Goal: Task Accomplishment & Management: Manage account settings

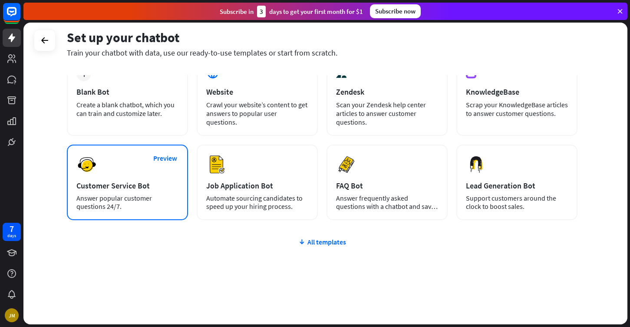
scroll to position [57, 0]
click at [152, 170] on div "Preview Customer Service Bot Answer popular customer questions 24/7." at bounding box center [127, 181] width 121 height 75
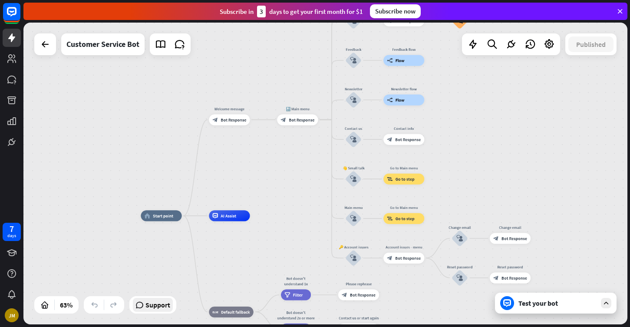
click at [164, 311] on span "Support" at bounding box center [157, 305] width 25 height 14
click at [457, 195] on div "home_2 Start point Welcome message block_bot_response Bot Response 🔙 Main menu …" at bounding box center [324, 174] width 603 height 302
click at [162, 309] on span "Support" at bounding box center [157, 305] width 25 height 14
click at [162, 308] on span "Support" at bounding box center [157, 305] width 25 height 14
click at [581, 301] on div "Test your bot" at bounding box center [557, 302] width 78 height 9
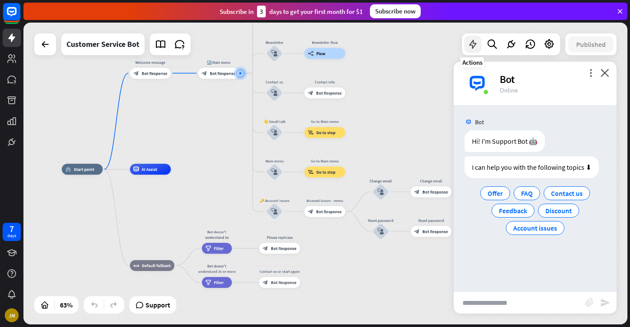
click at [472, 39] on icon at bounding box center [472, 44] width 11 height 11
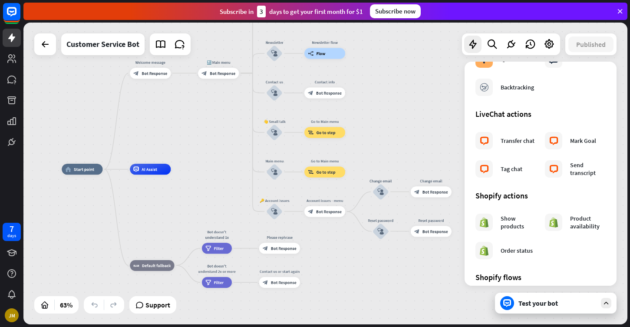
scroll to position [268, 0]
click at [515, 140] on div "Transfer chat" at bounding box center [517, 140] width 34 height 8
click at [546, 44] on icon at bounding box center [548, 44] width 11 height 11
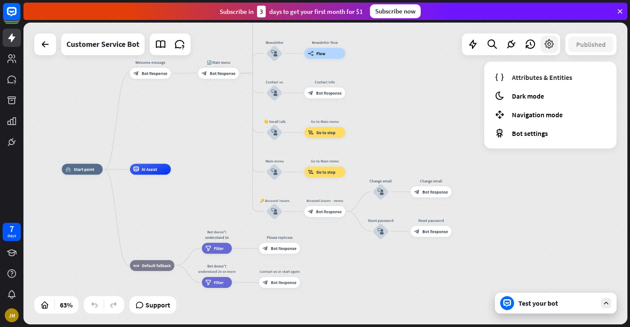
click at [545, 44] on icon at bounding box center [548, 44] width 11 height 11
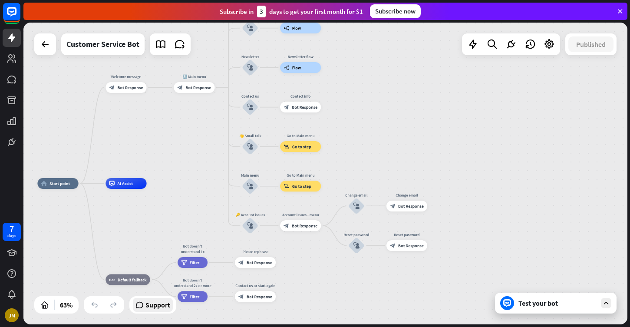
click at [166, 307] on span "Support" at bounding box center [157, 305] width 25 height 14
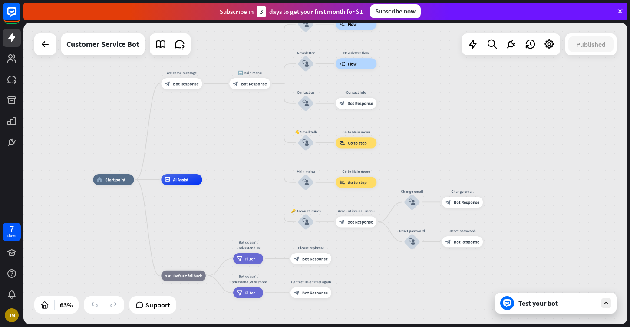
click at [531, 298] on div "Test your bot" at bounding box center [557, 302] width 78 height 9
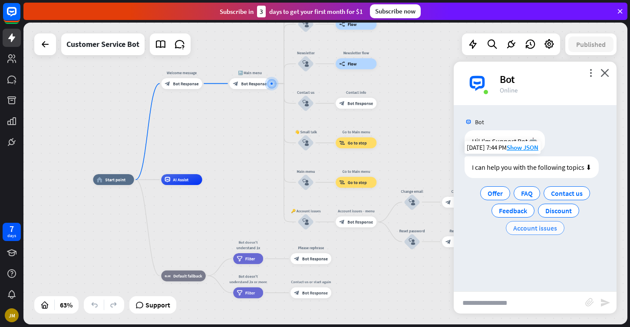
click at [526, 228] on span "Account issues" at bounding box center [535, 227] width 44 height 9
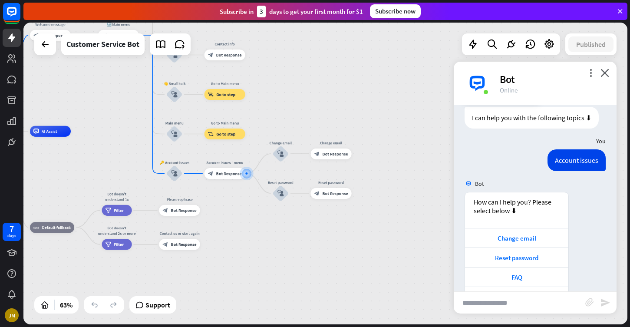
scroll to position [78, 0]
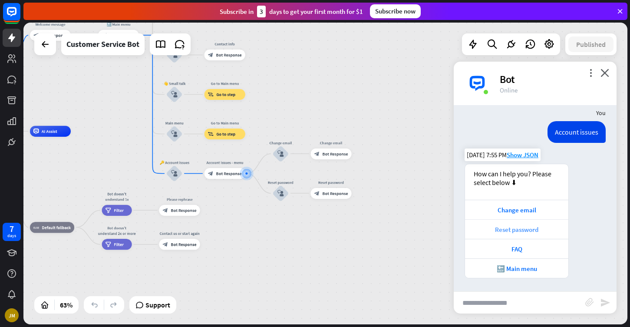
click at [518, 227] on div "Reset password" at bounding box center [516, 229] width 95 height 8
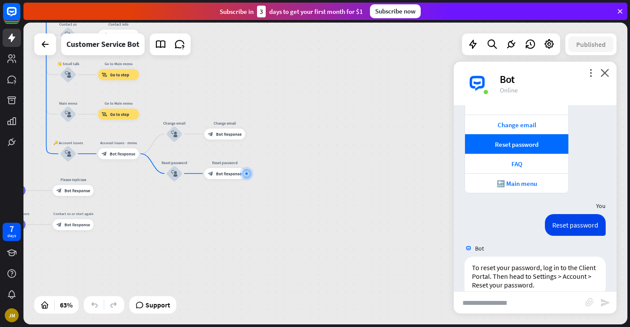
scroll to position [204, 0]
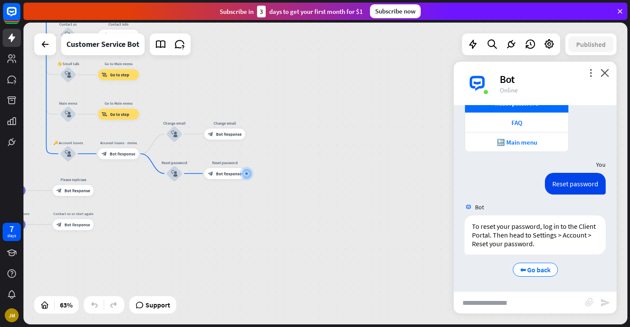
click at [504, 301] on input "text" at bounding box center [518, 303] width 131 height 22
type input "**********"
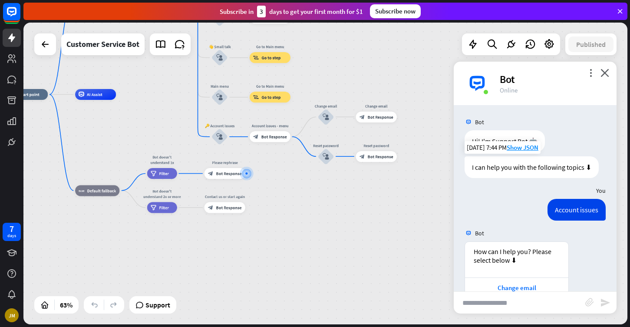
scroll to position [0, 0]
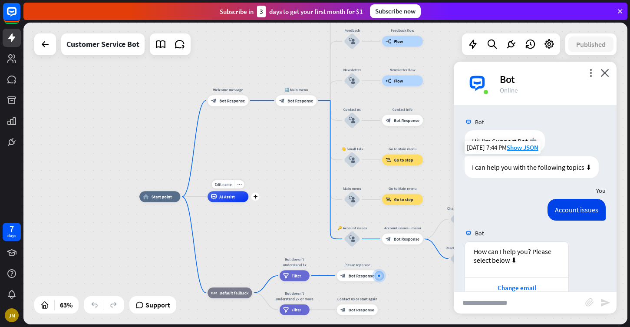
click at [231, 195] on span "AI Assist" at bounding box center [227, 197] width 16 height 6
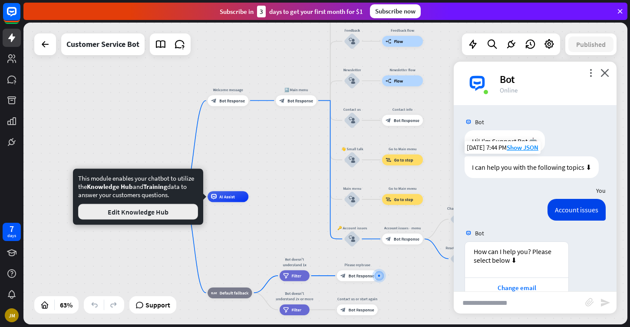
click at [159, 210] on button "Edit Knowledge Hub" at bounding box center [138, 212] width 120 height 16
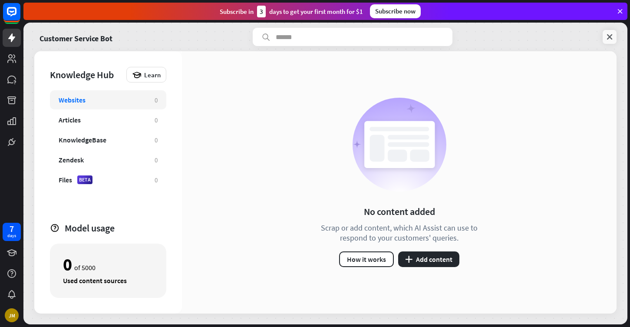
click at [607, 38] on icon at bounding box center [609, 37] width 9 height 9
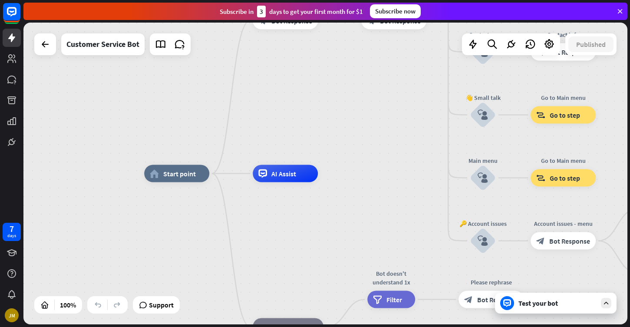
click at [619, 13] on icon at bounding box center [620, 11] width 8 height 8
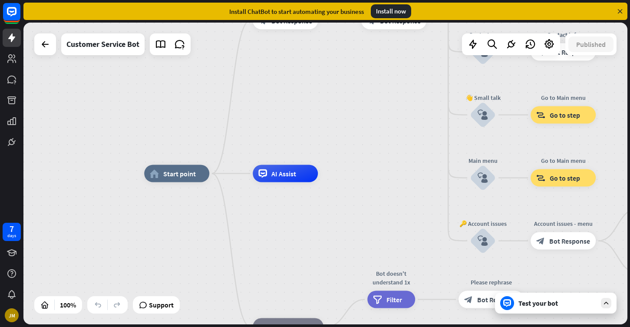
click at [619, 13] on icon at bounding box center [620, 11] width 8 height 8
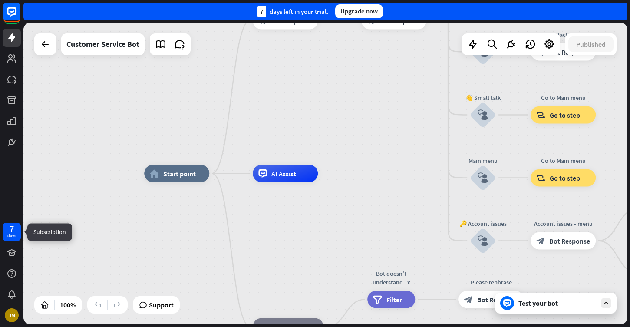
click at [14, 233] on div "days" at bounding box center [11, 236] width 9 height 6
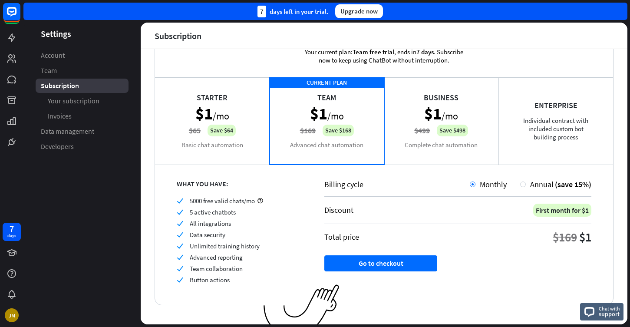
scroll to position [30, 0]
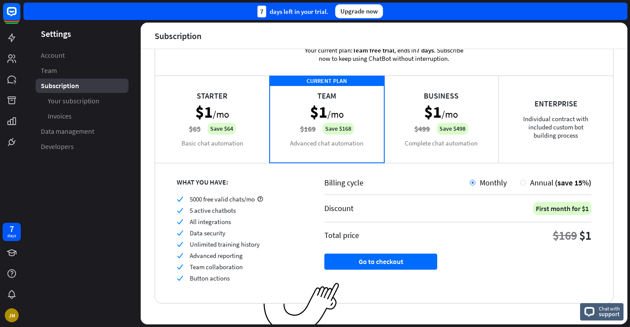
click at [432, 108] on div "Business $1 /mo $499 Save $498 Complete chat automation" at bounding box center [441, 118] width 115 height 87
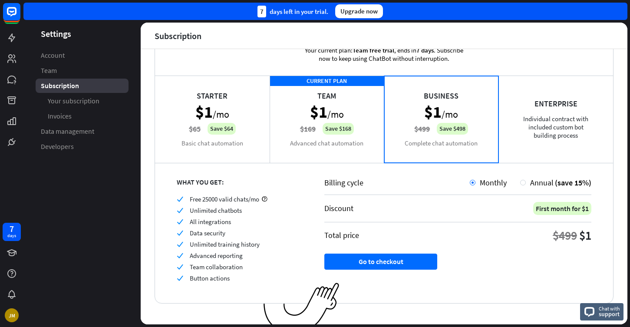
click at [347, 118] on div "CURRENT PLAN Team $1 /mo $169 Save $168 Advanced chat automation" at bounding box center [326, 118] width 115 height 87
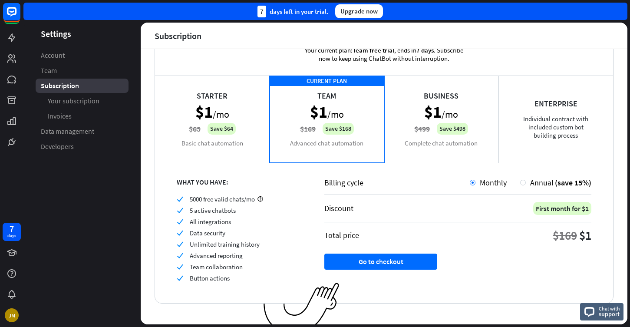
click at [261, 127] on div "Starter $1 /mo $65 Save $64 Basic chat automation" at bounding box center [212, 118] width 115 height 87
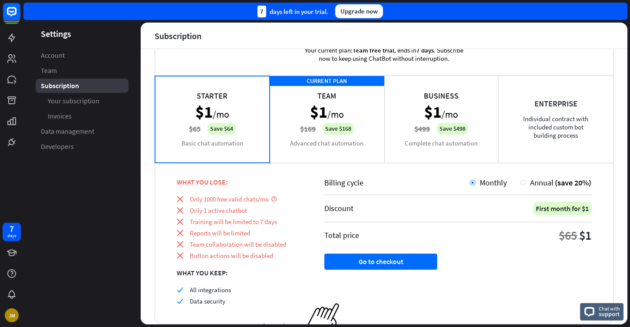
click at [311, 127] on div "CURRENT PLAN Team $1 /mo $169 Save $168 Advanced chat automation" at bounding box center [326, 118] width 115 height 87
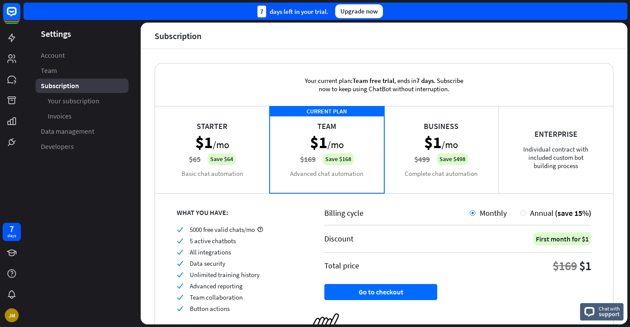
scroll to position [0, 0]
click at [10, 148] on link at bounding box center [12, 142] width 18 height 18
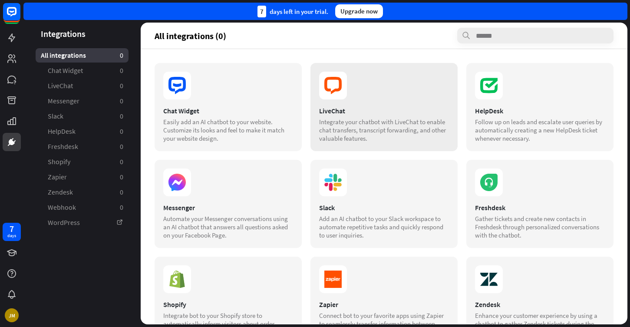
click at [367, 115] on section "LiveChat Integrate your chatbot with LiveChat to enable chat transfers, transcr…" at bounding box center [384, 124] width 130 height 36
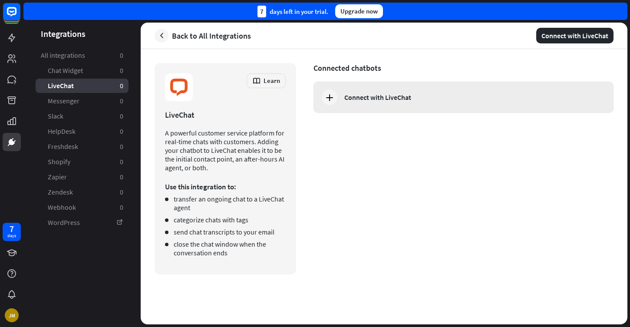
click at [384, 100] on div "Connect with LiveChat" at bounding box center [377, 97] width 67 height 9
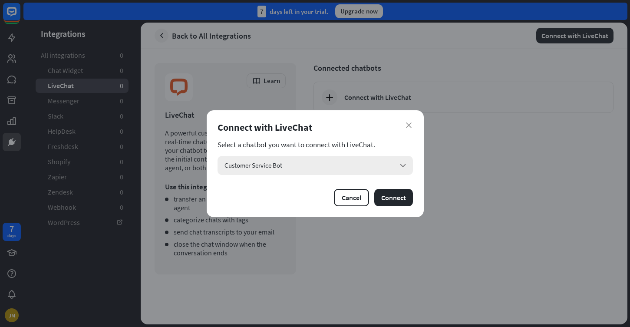
click at [377, 171] on div "Customer Service Bot arrow_down" at bounding box center [314, 165] width 195 height 19
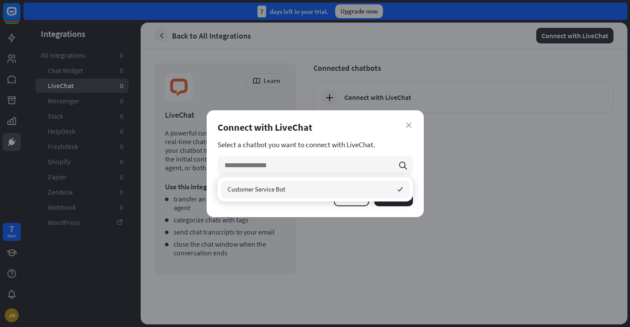
click at [372, 193] on div "Customer Service Bot checked" at bounding box center [315, 188] width 188 height 17
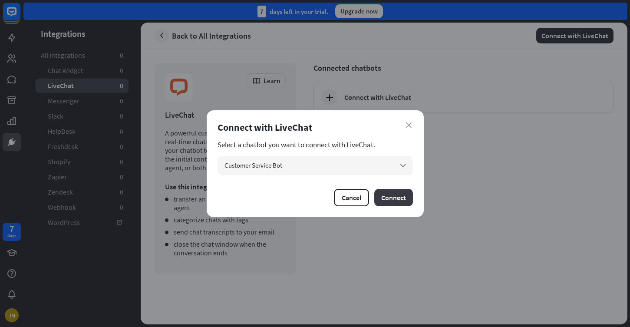
click at [395, 197] on button "Connect" at bounding box center [393, 197] width 39 height 17
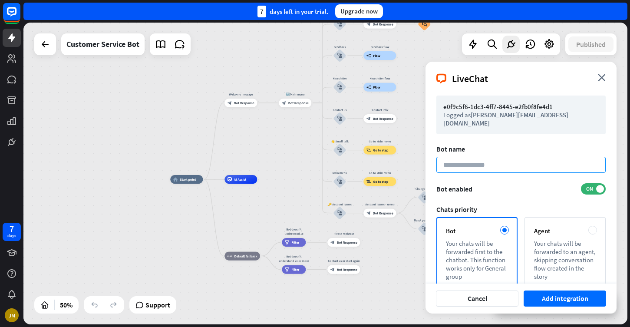
click at [514, 162] on input at bounding box center [520, 165] width 169 height 16
type input "***"
click at [533, 172] on div "Bot name *** Bot enabled ON Chats priority Bot Your chats will be forwarded fir…" at bounding box center [520, 229] width 169 height 171
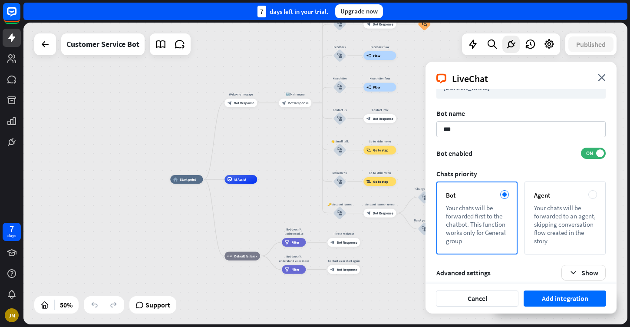
scroll to position [35, 0]
click at [546, 300] on button "Add integration" at bounding box center [564, 298] width 82 height 16
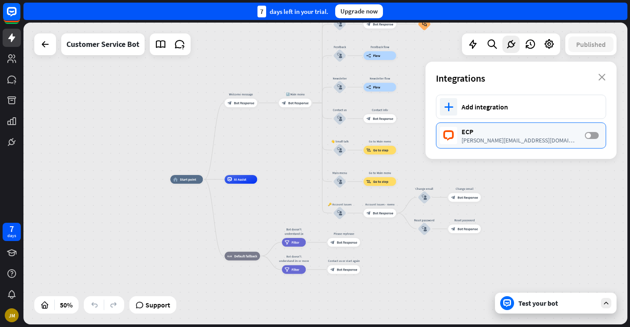
click at [591, 135] on label "OFF" at bounding box center [591, 135] width 14 height 7
click at [558, 141] on div "[PERSON_NAME][EMAIL_ADDRESS][DOMAIN_NAME]" at bounding box center [518, 140] width 115 height 8
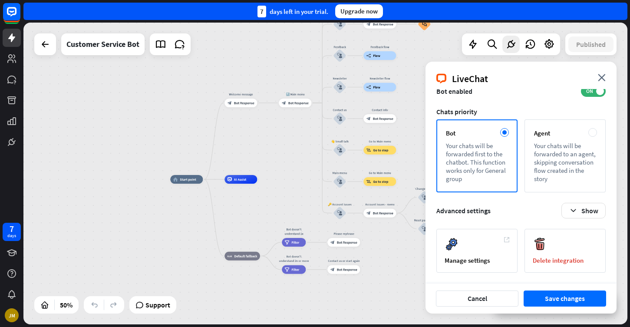
scroll to position [90, 0]
click at [500, 248] on div "Manage settings" at bounding box center [476, 251] width 81 height 44
click at [408, 275] on div "home_2 Start point Welcome message block_bot_response Bot Response 🔙 Main menu …" at bounding box center [321, 254] width 302 height 151
click at [602, 76] on icon "close" at bounding box center [601, 77] width 8 height 7
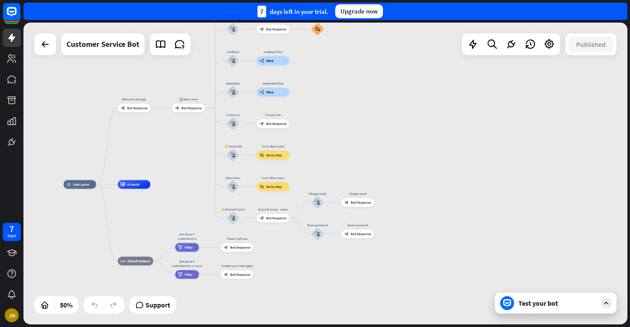
drag, startPoint x: 376, startPoint y: 106, endPoint x: 466, endPoint y: 216, distance: 142.1
click at [463, 213] on div "home_2 Start point Welcome message block_bot_response Bot Response 🔙 Main menu …" at bounding box center [324, 174] width 603 height 302
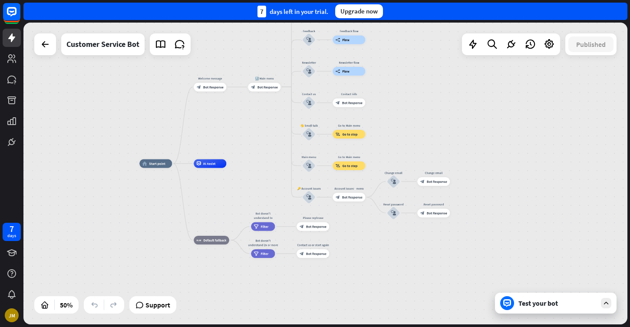
drag, startPoint x: 466, startPoint y: 215, endPoint x: 482, endPoint y: 51, distance: 165.2
click at [482, 51] on div "home_2 Start point Welcome message block_bot_response Bot Response 🔙 Main menu …" at bounding box center [324, 174] width 603 height 302
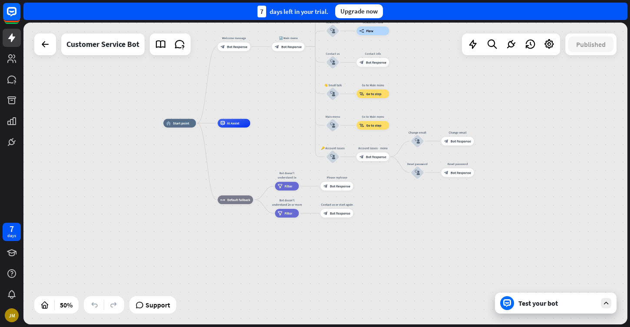
click at [540, 308] on div "Test your bot" at bounding box center [555, 302] width 121 height 21
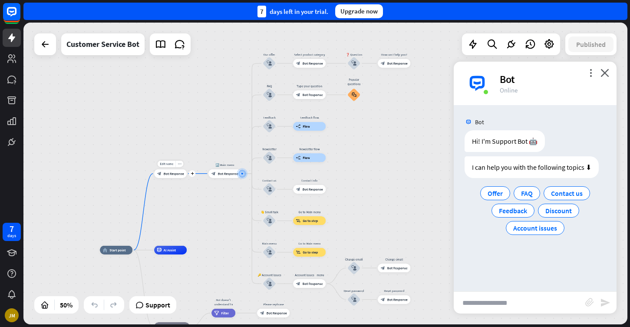
click at [172, 177] on div "block_bot_response Bot Response" at bounding box center [170, 173] width 33 height 9
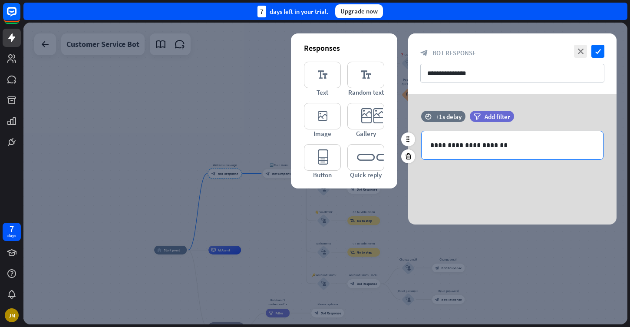
click at [505, 146] on p "**********" at bounding box center [512, 145] width 164 height 11
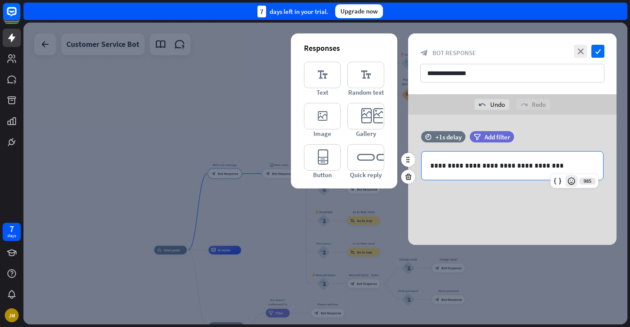
click at [568, 180] on icon at bounding box center [571, 181] width 9 height 9
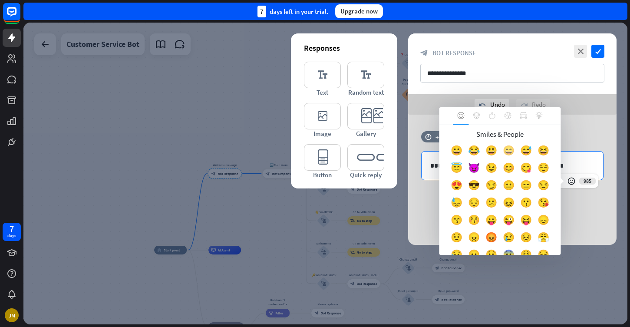
click at [506, 153] on div "😄" at bounding box center [508, 152] width 17 height 17
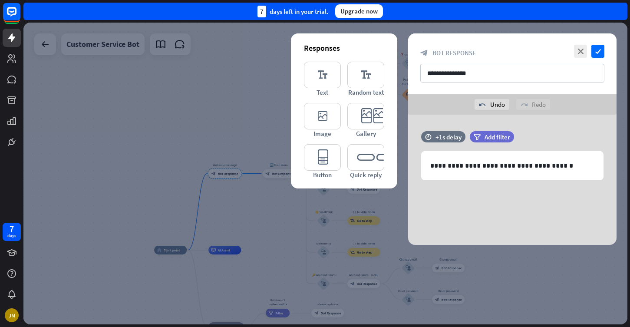
click at [543, 208] on div "**********" at bounding box center [512, 180] width 208 height 130
click at [577, 132] on div "time +1s delay filter Add filter" at bounding box center [512, 141] width 208 height 20
click at [449, 135] on div "+1s delay" at bounding box center [448, 137] width 26 height 8
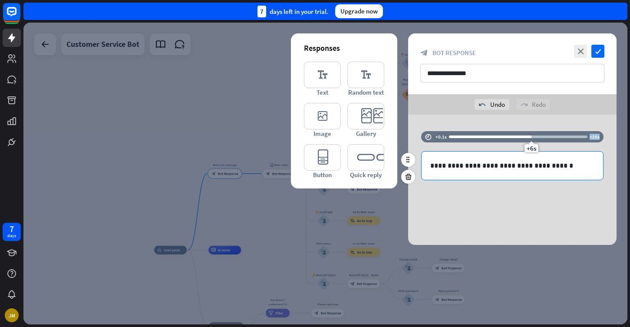
drag, startPoint x: 459, startPoint y: 137, endPoint x: 531, endPoint y: 156, distance: 74.1
click at [531, 156] on div "**********" at bounding box center [512, 160] width 208 height 58
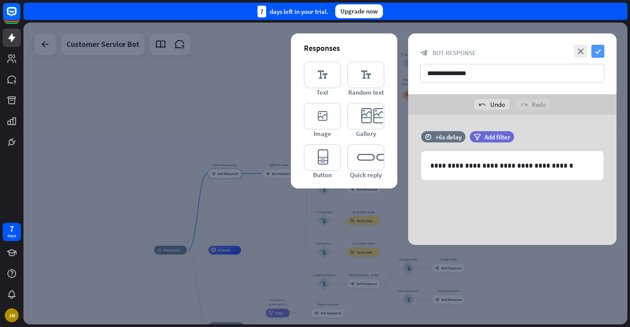
click at [598, 55] on icon "check" at bounding box center [597, 51] width 13 height 13
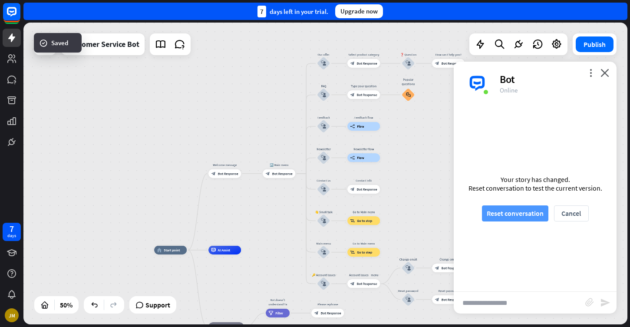
click at [515, 214] on button "Reset conversation" at bounding box center [515, 213] width 66 height 16
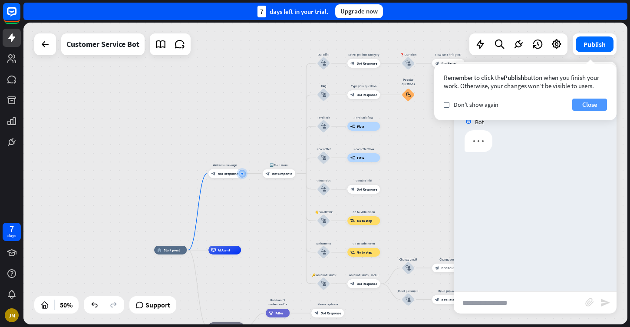
click at [589, 107] on button "Close" at bounding box center [589, 104] width 35 height 12
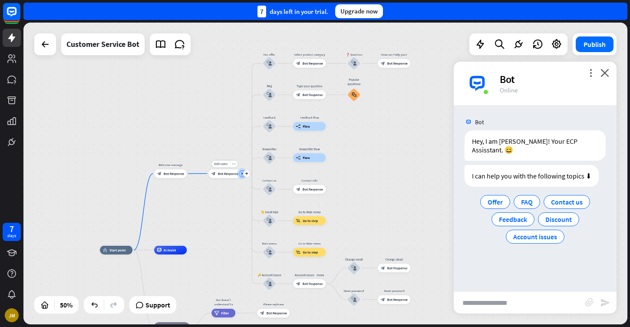
click at [229, 171] on div "block_bot_response Bot Response" at bounding box center [224, 173] width 33 height 9
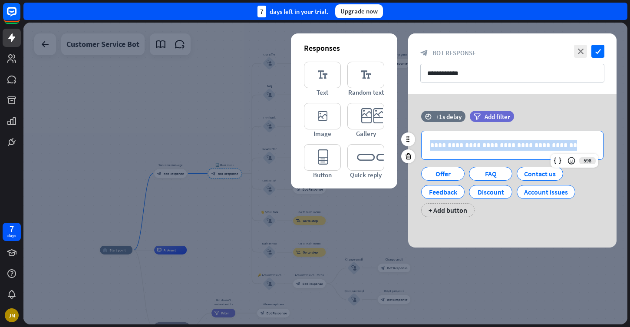
drag, startPoint x: 559, startPoint y: 146, endPoint x: 456, endPoint y: 126, distance: 104.7
click at [456, 126] on div "**********" at bounding box center [512, 168] width 208 height 115
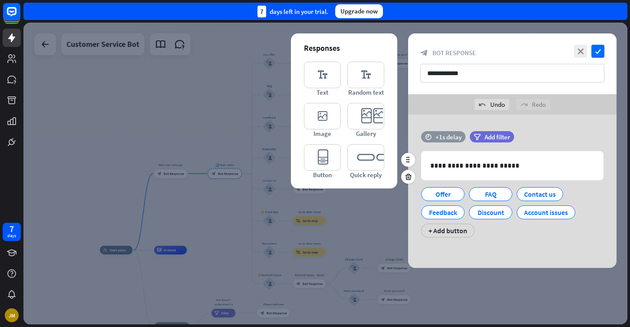
click at [451, 139] on div "+1s delay" at bounding box center [448, 137] width 26 height 8
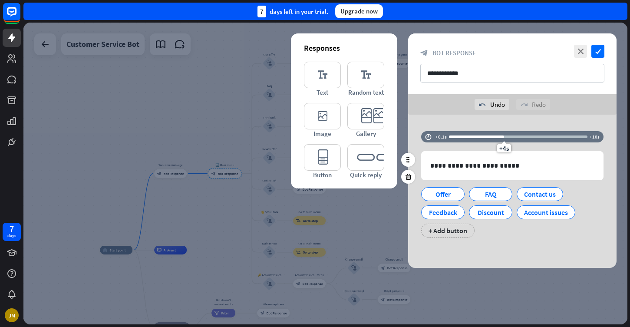
drag, startPoint x: 463, startPoint y: 138, endPoint x: 503, endPoint y: 138, distance: 40.4
click at [503, 138] on div "+4s" at bounding box center [504, 137] width 6 height 6
click at [529, 122] on div "**********" at bounding box center [512, 191] width 208 height 153
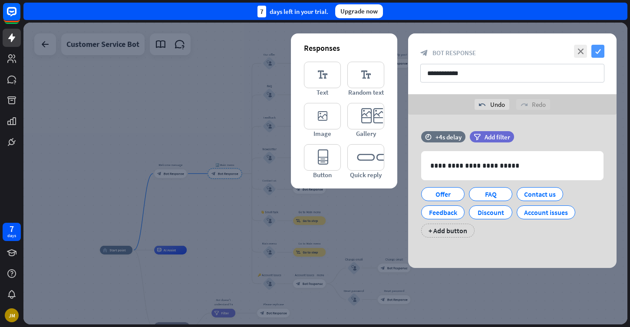
click at [600, 52] on icon "check" at bounding box center [597, 51] width 13 height 13
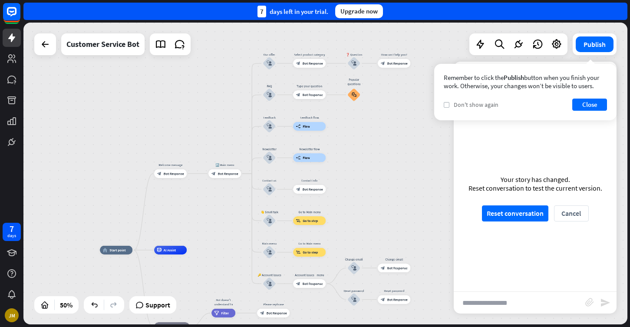
click at [444, 107] on label "check" at bounding box center [446, 105] width 6 height 6
click at [580, 104] on button "Close" at bounding box center [589, 104] width 35 height 12
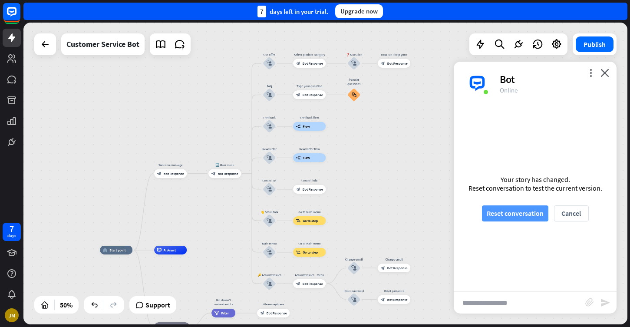
click at [517, 214] on button "Reset conversation" at bounding box center [515, 213] width 66 height 16
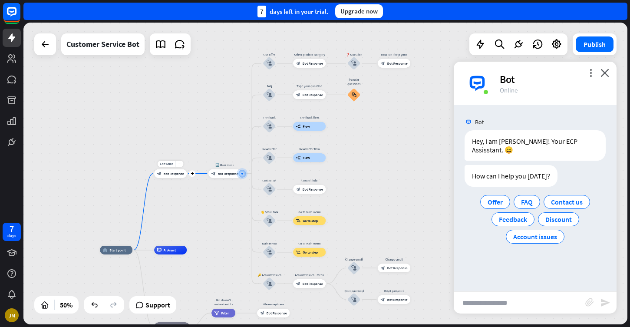
click at [177, 176] on div "block_bot_response Bot Response" at bounding box center [170, 173] width 33 height 9
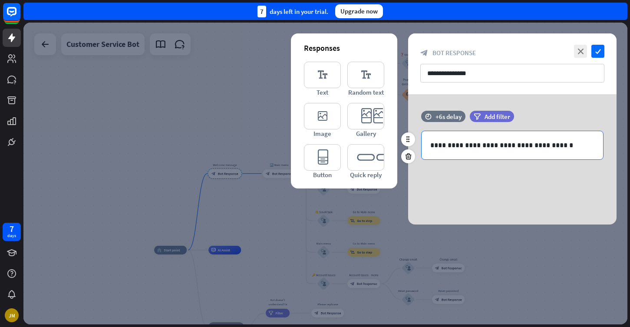
click at [538, 146] on p "**********" at bounding box center [512, 145] width 164 height 11
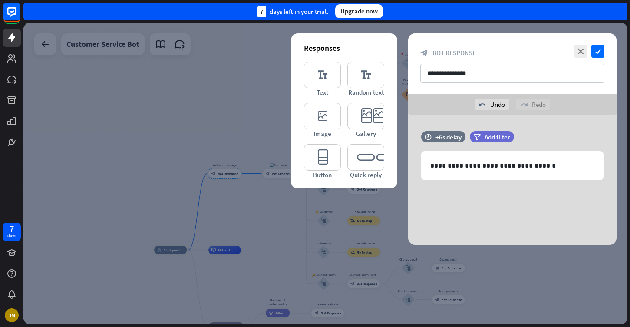
click at [527, 200] on div "**********" at bounding box center [512, 180] width 208 height 130
click at [598, 51] on icon "check" at bounding box center [597, 51] width 13 height 13
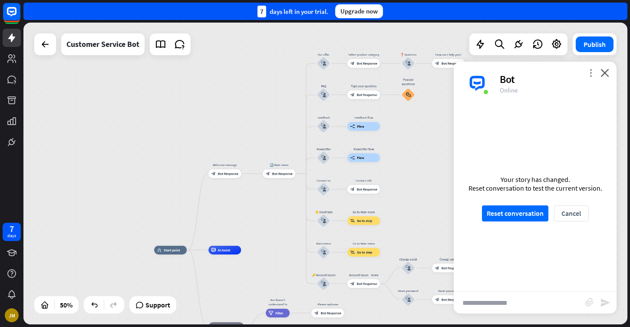
click at [592, 71] on icon "more_vert" at bounding box center [590, 73] width 8 height 8
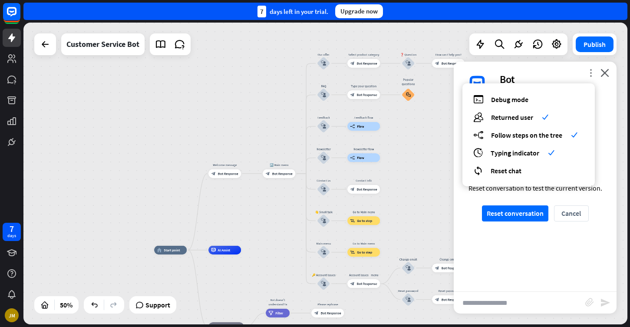
click at [592, 71] on icon "more_vert" at bounding box center [590, 73] width 8 height 8
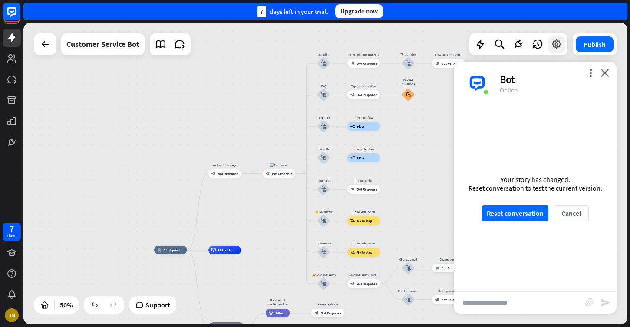
click at [555, 41] on icon at bounding box center [556, 44] width 11 height 11
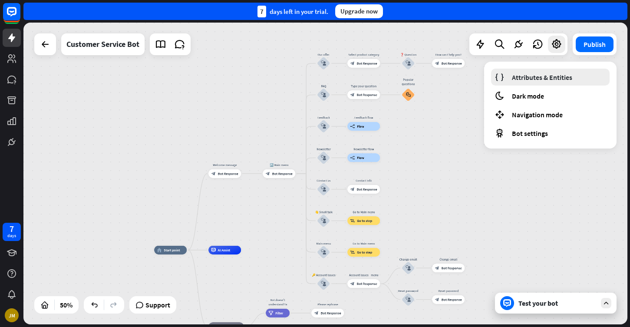
click at [543, 75] on span "Attributes & Entities" at bounding box center [542, 77] width 60 height 9
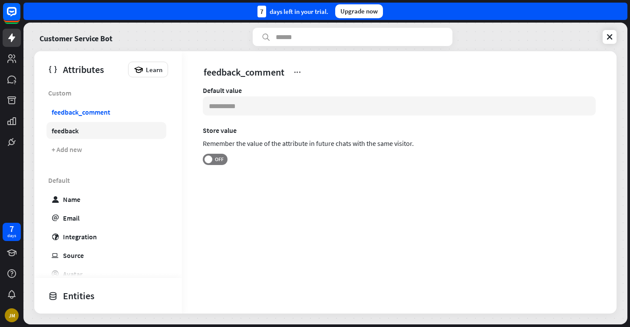
click at [80, 131] on link "feedback" at bounding box center [106, 130] width 120 height 17
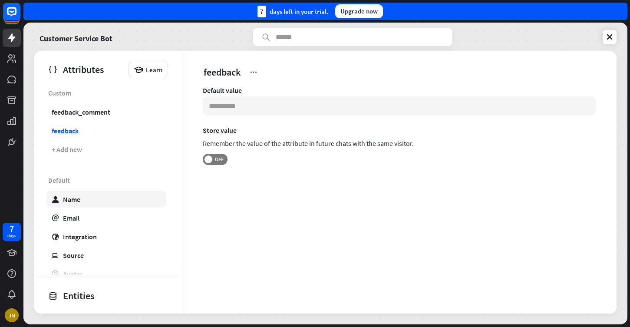
click at [77, 200] on div "Name" at bounding box center [71, 199] width 17 height 9
type input "*******"
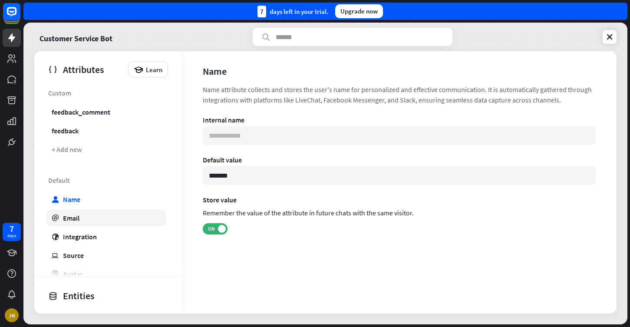
click at [77, 213] on div "Email" at bounding box center [71, 217] width 16 height 9
type input "**********"
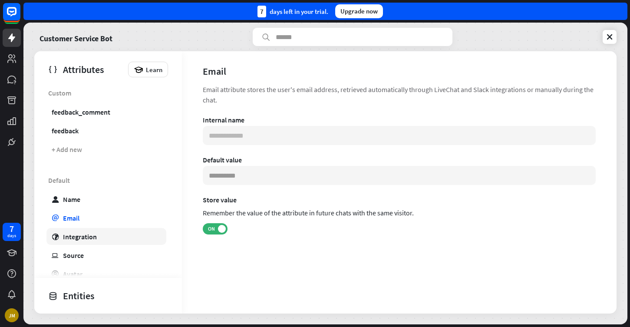
click at [82, 235] on div "Integration" at bounding box center [80, 236] width 34 height 9
type input "***"
type input "**********"
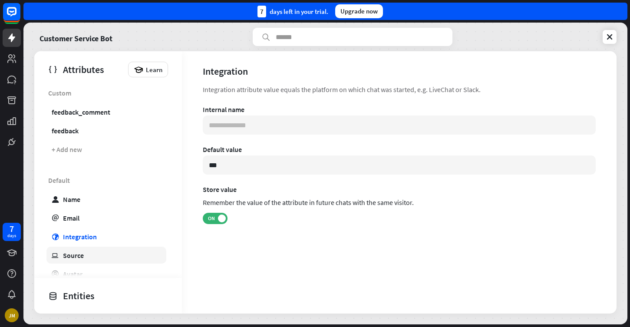
click at [85, 251] on link "ip Source" at bounding box center [106, 254] width 120 height 17
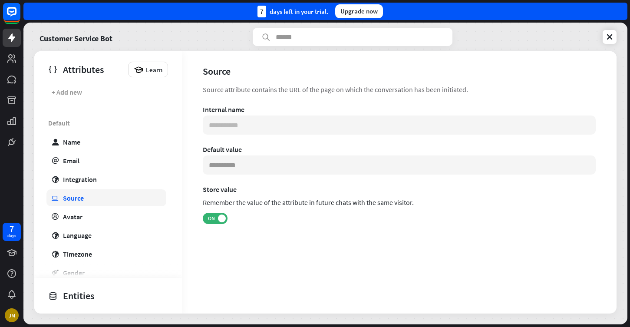
scroll to position [58, 0]
click at [95, 224] on div "Default user Name email Email globe Integration ip Source profile Avatar globe …" at bounding box center [108, 262] width 148 height 297
click at [101, 213] on link "profile Avatar" at bounding box center [106, 215] width 120 height 17
type input "**********"
click at [248, 163] on input at bounding box center [399, 164] width 393 height 19
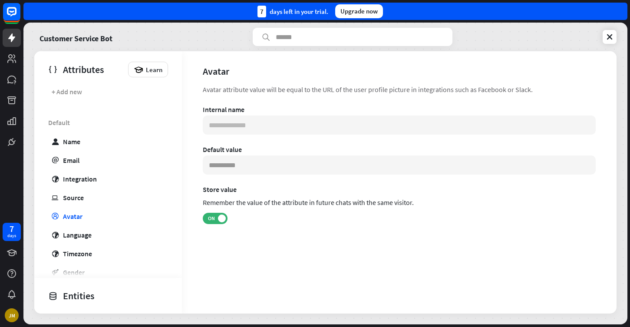
click at [283, 146] on div "Default value" at bounding box center [399, 149] width 393 height 9
click at [612, 39] on icon at bounding box center [609, 37] width 9 height 9
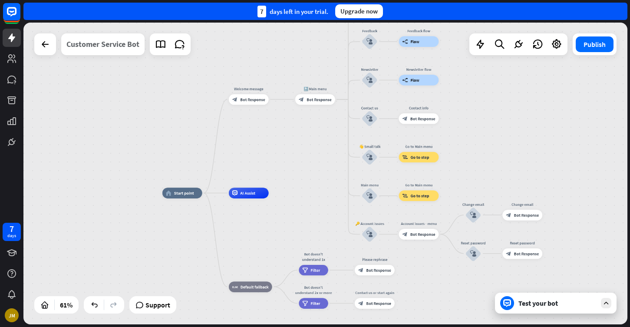
click at [125, 47] on div "Customer Service Bot" at bounding box center [102, 44] width 73 height 22
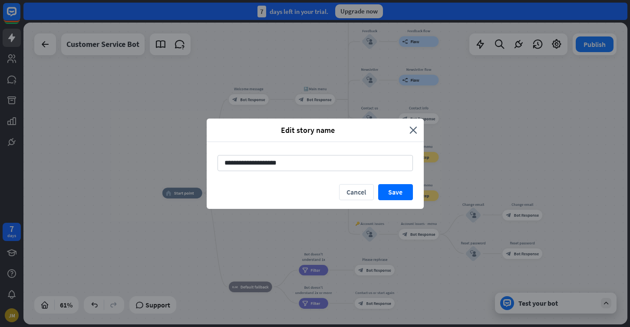
drag, startPoint x: 415, startPoint y: 126, endPoint x: 508, endPoint y: 30, distance: 134.1
click at [415, 126] on icon "close" at bounding box center [413, 130] width 8 height 10
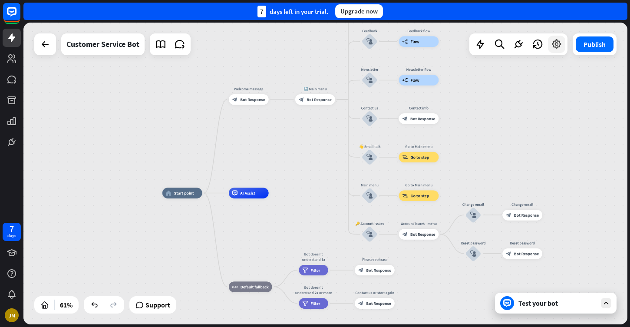
click at [551, 47] on icon at bounding box center [556, 44] width 11 height 11
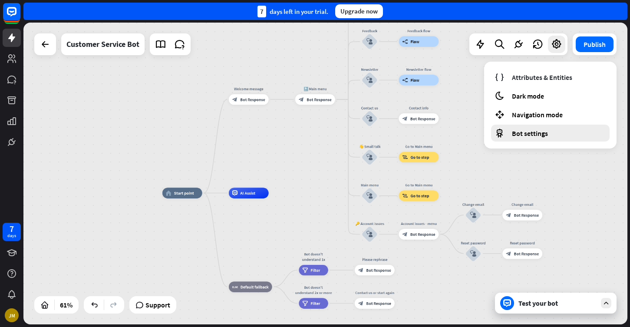
click at [527, 131] on span "Bot settings" at bounding box center [530, 133] width 36 height 9
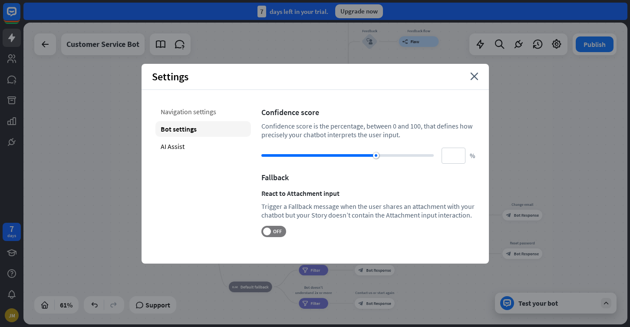
click at [206, 110] on div "Navigation settings" at bounding box center [202, 112] width 95 height 16
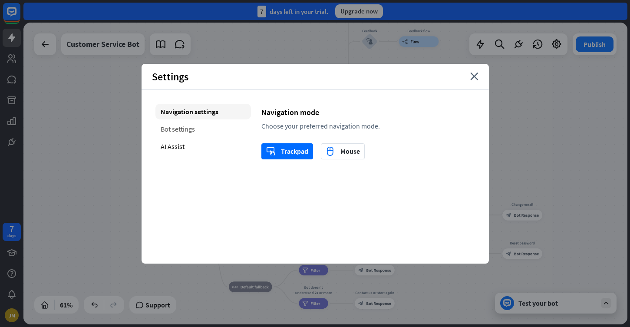
click at [207, 128] on div "Bot settings" at bounding box center [202, 129] width 95 height 16
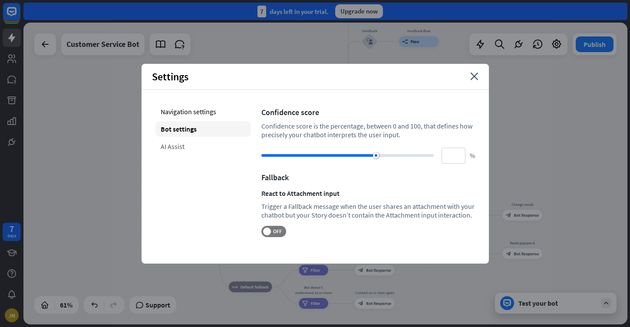
click at [201, 143] on div "AI Assist" at bounding box center [202, 146] width 95 height 16
type input "**"
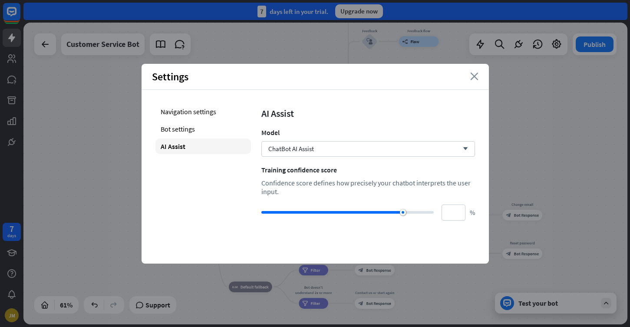
click at [472, 76] on icon "close" at bounding box center [474, 76] width 8 height 8
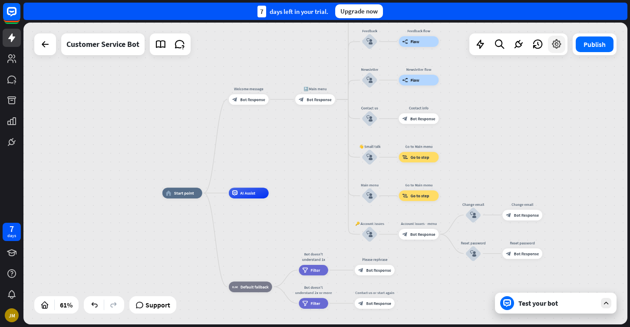
click at [554, 48] on icon at bounding box center [556, 44] width 11 height 11
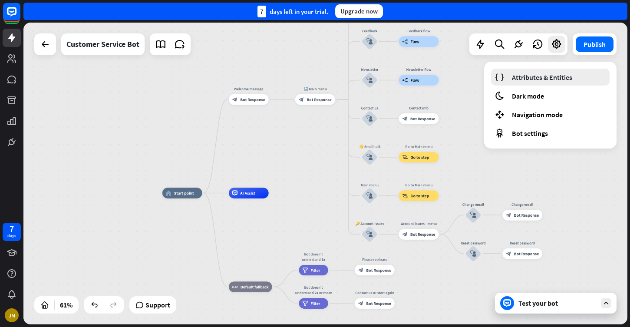
click at [544, 74] on span "Attributes & Entities" at bounding box center [542, 77] width 60 height 9
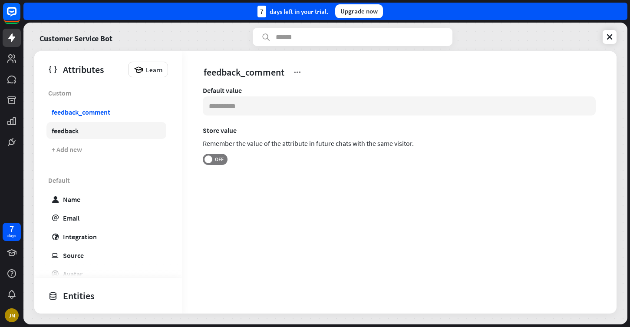
click at [85, 128] on link "feedback" at bounding box center [106, 130] width 120 height 17
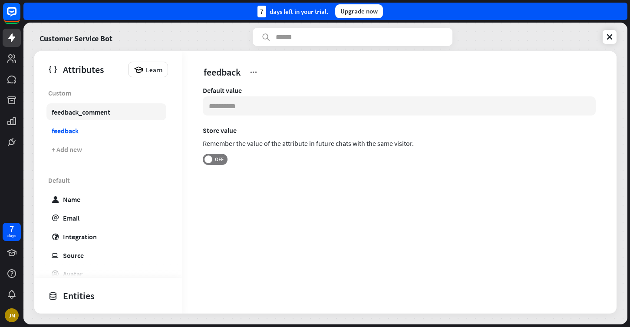
click at [98, 117] on link "feedback_comment" at bounding box center [106, 111] width 120 height 17
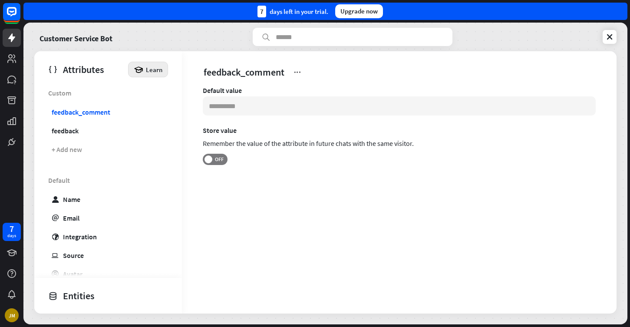
click at [158, 66] on span "Learn" at bounding box center [154, 70] width 16 height 8
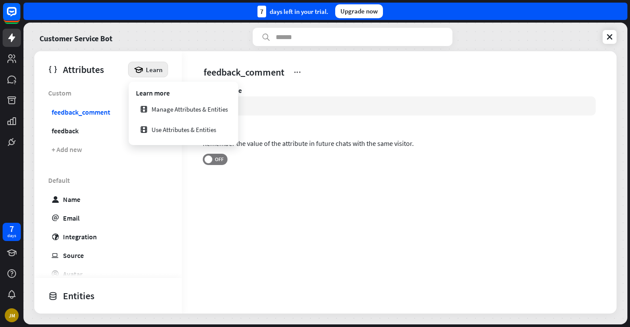
click at [116, 83] on div "Attributes Learn" at bounding box center [108, 67] width 148 height 33
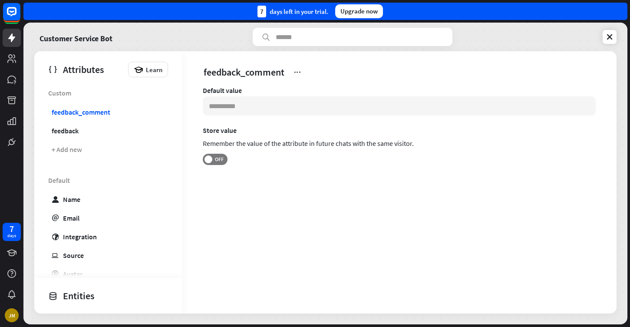
click at [66, 184] on span "Default" at bounding box center [108, 179] width 120 height 17
click at [69, 203] on link "user Name" at bounding box center [106, 198] width 120 height 17
type input "*******"
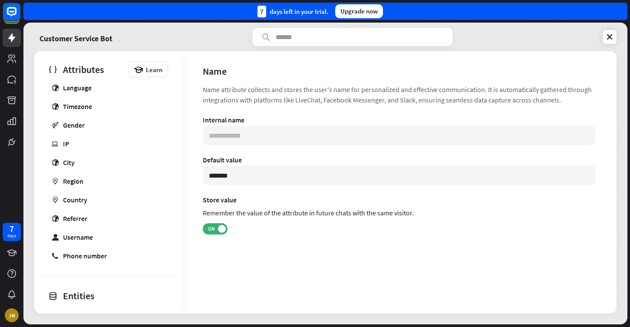
scroll to position [205, 0]
click at [609, 35] on icon at bounding box center [609, 37] width 9 height 9
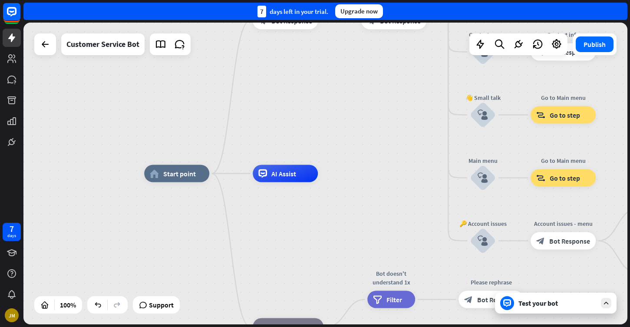
click at [609, 35] on div "Publish" at bounding box center [594, 44] width 44 height 22
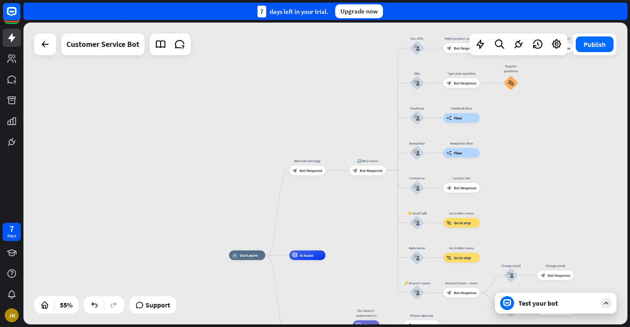
click at [508, 305] on icon at bounding box center [507, 303] width 8 height 8
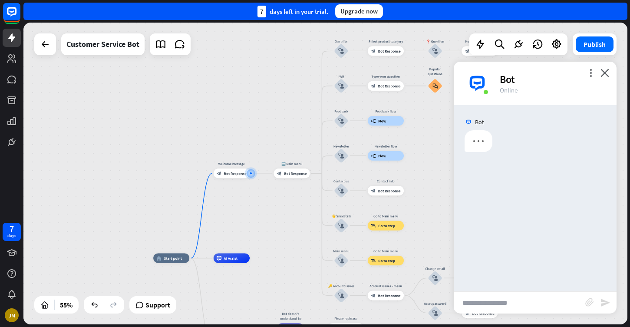
click at [482, 83] on img at bounding box center [477, 83] width 26 height 26
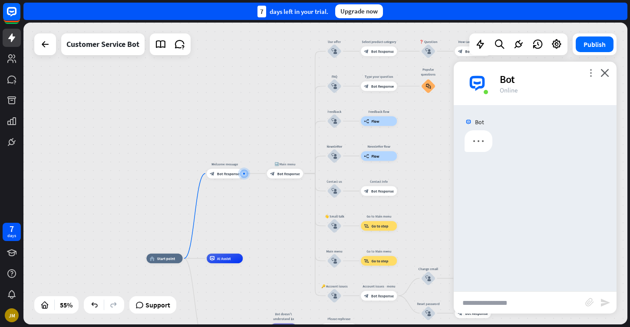
click at [592, 72] on icon "more_vert" at bounding box center [590, 73] width 8 height 8
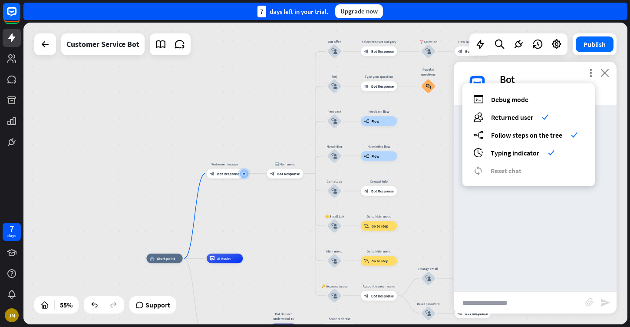
click at [602, 72] on icon "close" at bounding box center [604, 73] width 9 height 8
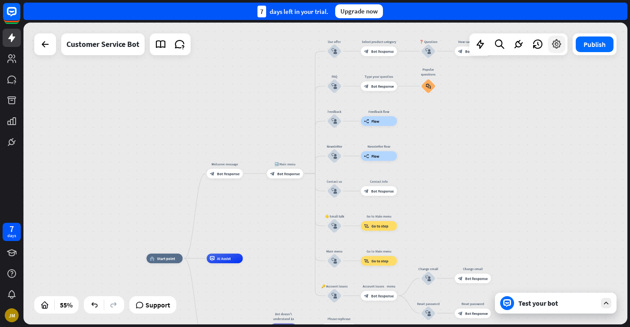
click at [554, 49] on icon at bounding box center [556, 44] width 11 height 11
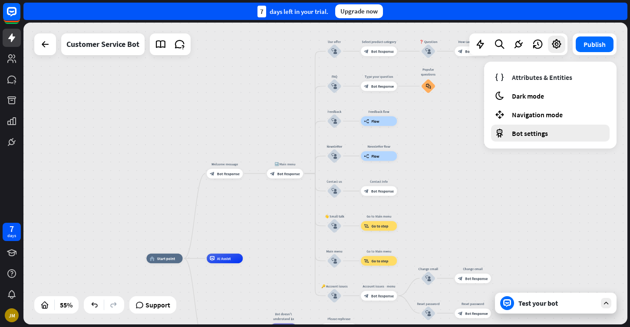
click at [516, 131] on span "Bot settings" at bounding box center [530, 133] width 36 height 9
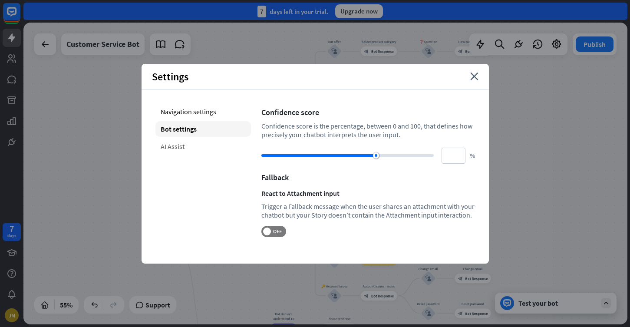
click at [171, 148] on div "AI Assist" at bounding box center [202, 146] width 95 height 16
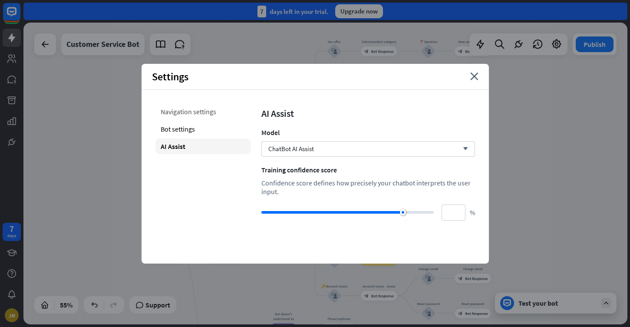
click at [192, 117] on div "Navigation settings" at bounding box center [202, 112] width 95 height 16
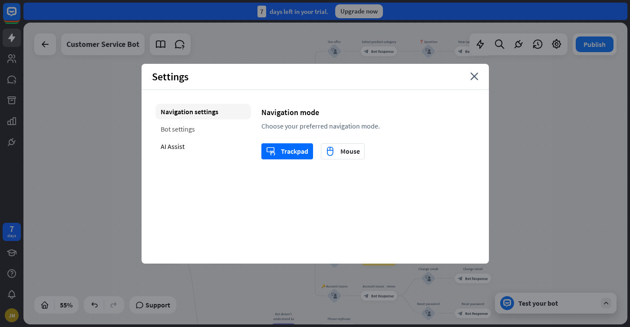
click at [200, 131] on div "Bot settings" at bounding box center [202, 129] width 95 height 16
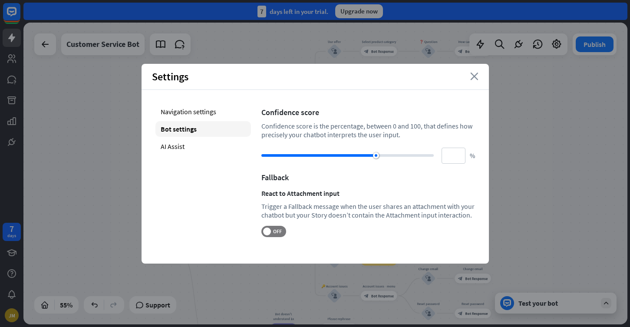
click at [471, 74] on icon "close" at bounding box center [474, 76] width 8 height 8
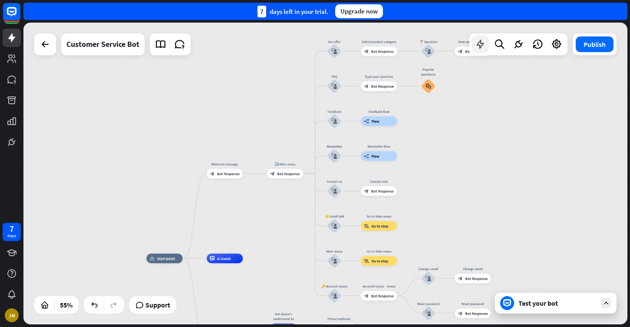
click at [479, 40] on icon at bounding box center [479, 44] width 11 height 11
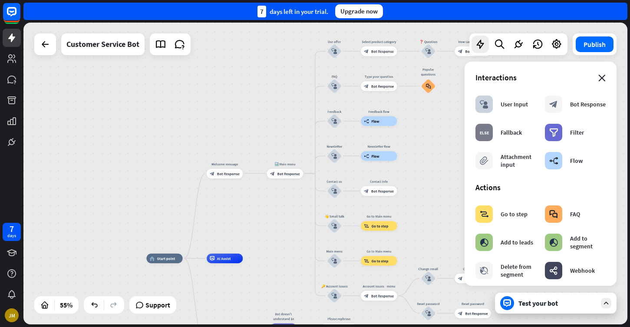
click at [599, 81] on icon "close" at bounding box center [601, 78] width 7 height 7
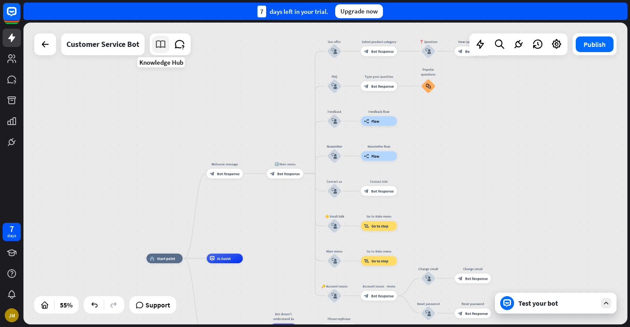
click at [157, 46] on icon at bounding box center [160, 44] width 11 height 11
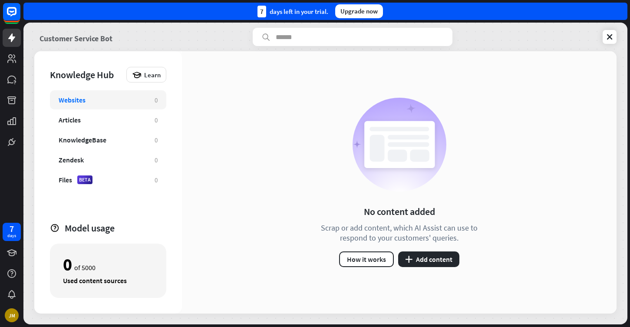
click at [78, 39] on link "Customer Service Bot" at bounding box center [75, 37] width 73 height 18
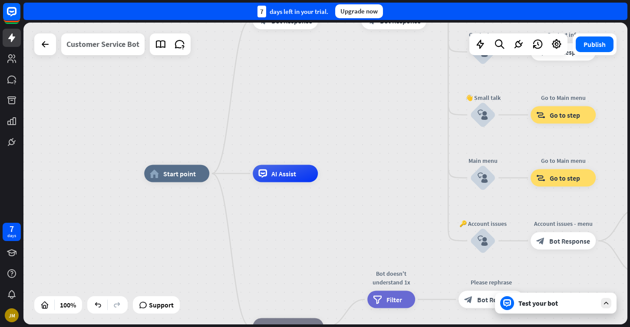
click at [102, 41] on div "Customer Service Bot" at bounding box center [102, 44] width 73 height 22
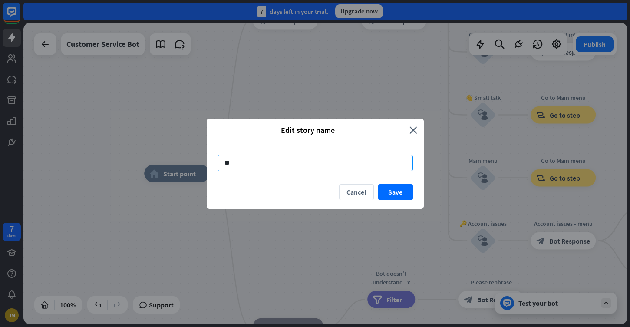
type input "*"
type input "**********"
click at [389, 188] on button "Save" at bounding box center [395, 192] width 35 height 16
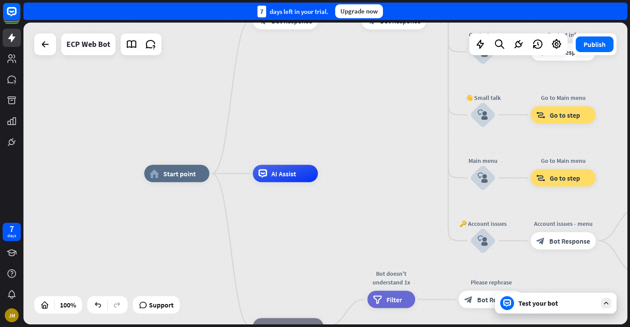
click at [529, 297] on div "Test your bot" at bounding box center [555, 302] width 121 height 21
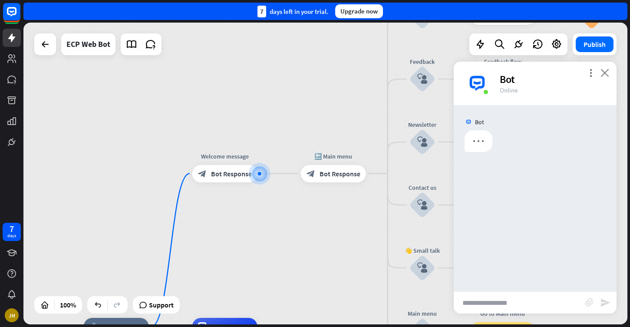
click at [604, 69] on icon "close" at bounding box center [604, 73] width 9 height 8
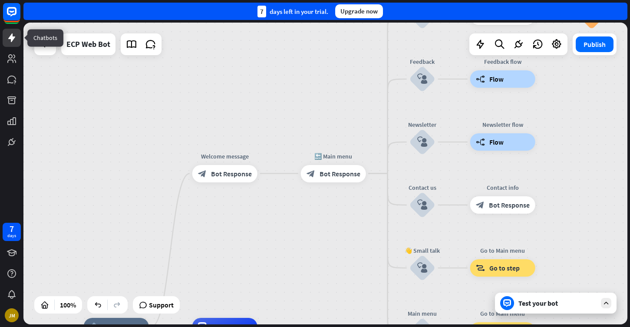
click at [12, 33] on icon at bounding box center [12, 38] width 10 height 10
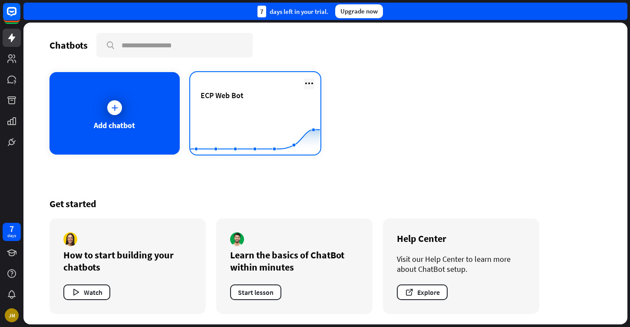
click at [308, 86] on icon at bounding box center [309, 83] width 10 height 10
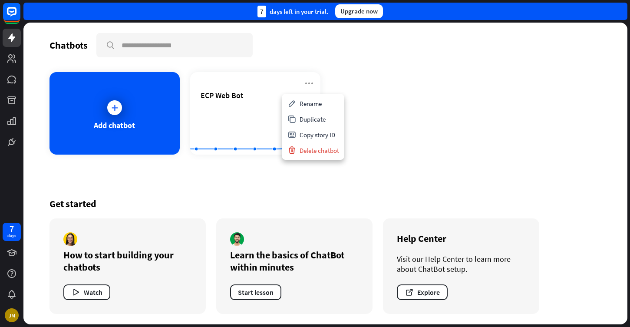
click at [380, 111] on div "Add chatbot ECP Web Bot Created with Highcharts 10.1.0 0 5 10" at bounding box center [324, 113] width 551 height 82
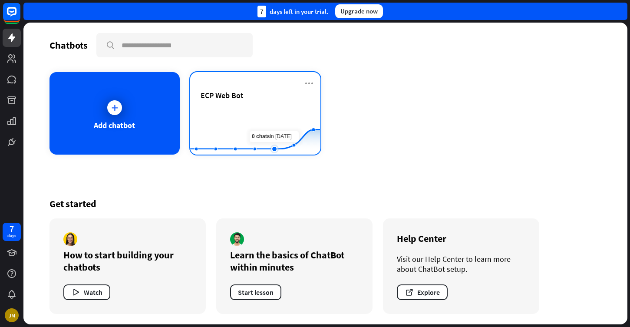
click at [273, 115] on rect at bounding box center [255, 133] width 130 height 54
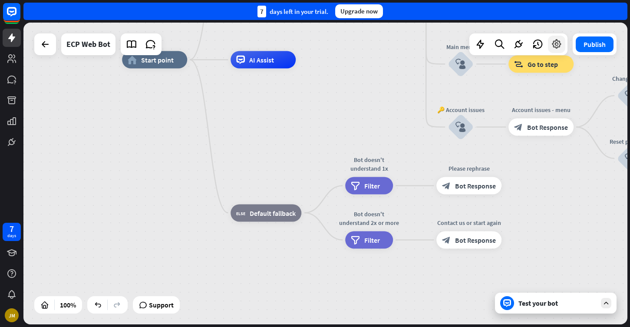
click at [554, 44] on icon at bounding box center [556, 44] width 11 height 11
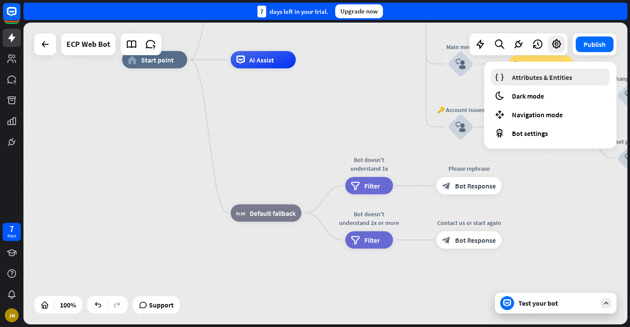
click at [524, 79] on span "Attributes & Entities" at bounding box center [542, 77] width 60 height 9
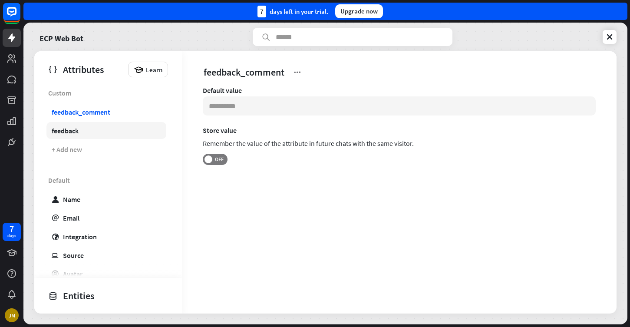
click at [74, 134] on div "feedback" at bounding box center [65, 130] width 27 height 9
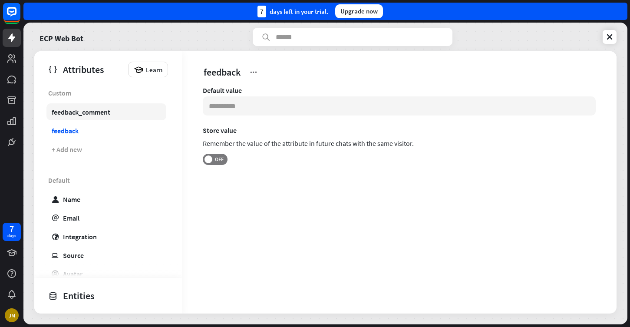
click at [104, 112] on div "feedback_comment" at bounding box center [81, 112] width 59 height 9
click at [66, 95] on span "Custom" at bounding box center [108, 92] width 120 height 17
click at [89, 299] on div "Entities" at bounding box center [105, 295] width 115 height 15
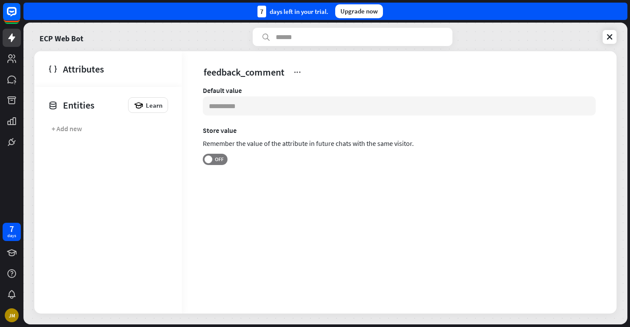
click at [95, 102] on div "Entities" at bounding box center [85, 105] width 75 height 15
click at [82, 69] on div "Attributes" at bounding box center [105, 69] width 115 height 15
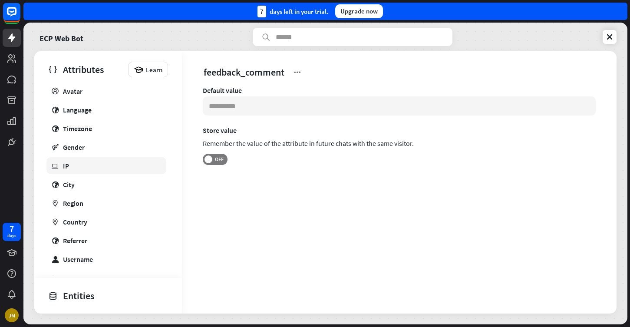
scroll to position [185, 0]
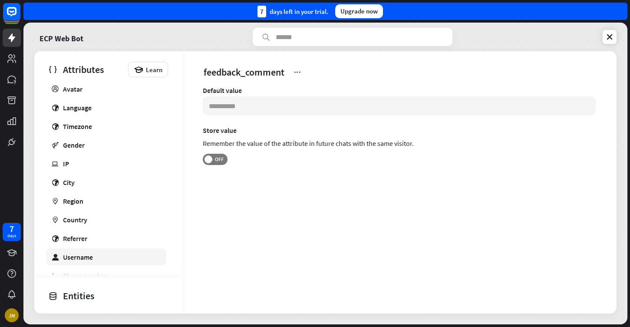
click at [84, 262] on link "user Username" at bounding box center [106, 256] width 120 height 17
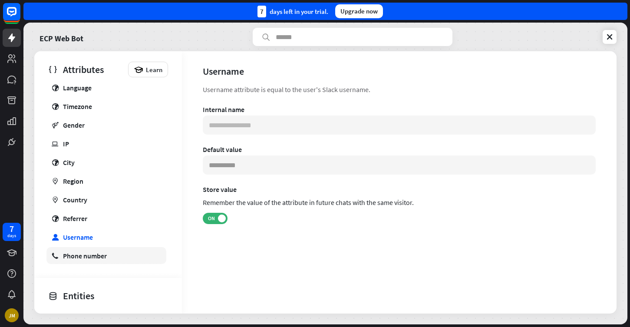
scroll to position [205, 0]
click at [87, 259] on div "Phone number" at bounding box center [85, 255] width 44 height 9
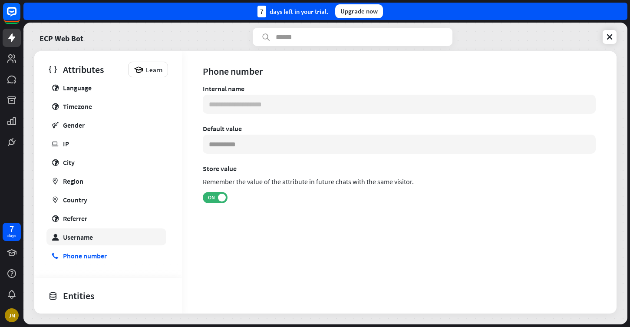
click at [91, 236] on div "Username" at bounding box center [78, 237] width 30 height 9
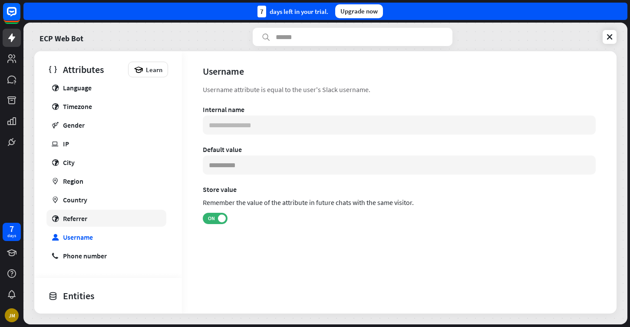
click at [93, 225] on link "globe Referrer" at bounding box center [106, 218] width 120 height 17
click at [99, 209] on div "Default user Name email Email globe Integration ip Source profile Avatar globe …" at bounding box center [108, 115] width 148 height 297
click at [100, 204] on link "marker Country" at bounding box center [106, 199] width 120 height 17
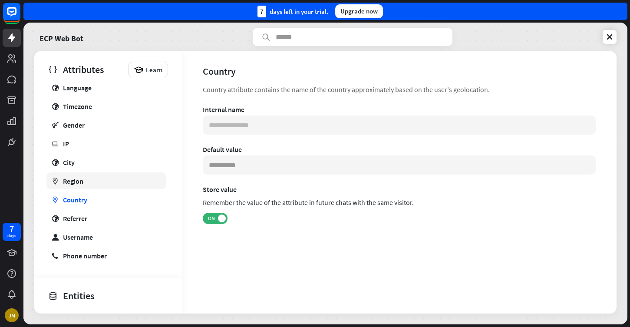
click at [102, 186] on link "marker Region" at bounding box center [106, 180] width 120 height 17
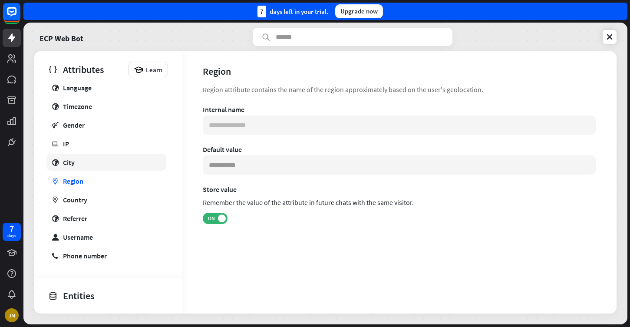
click at [105, 164] on link "globe City" at bounding box center [106, 162] width 120 height 17
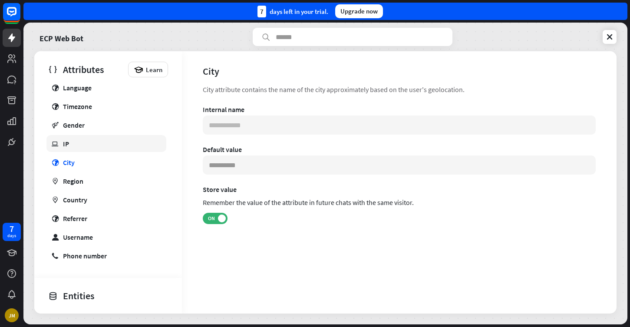
click at [108, 146] on link "ip IP" at bounding box center [106, 143] width 120 height 17
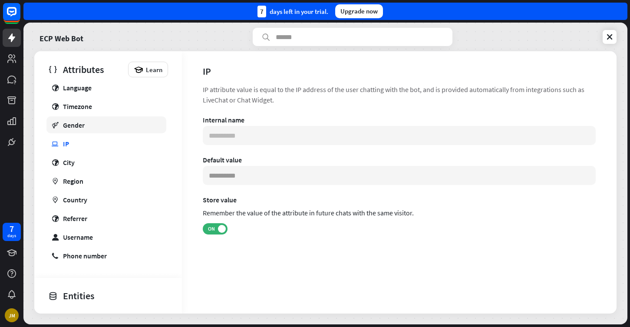
click at [113, 129] on link "gender Gender" at bounding box center [106, 124] width 120 height 17
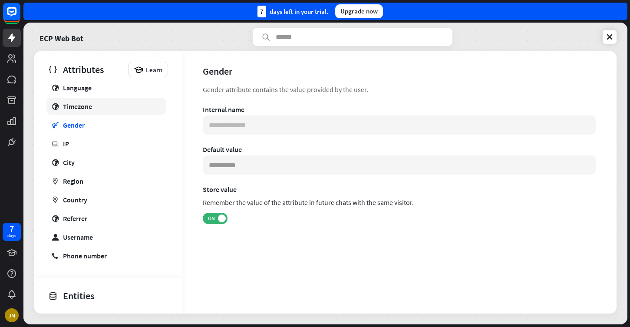
click at [116, 107] on link "globe Timezone" at bounding box center [106, 106] width 120 height 17
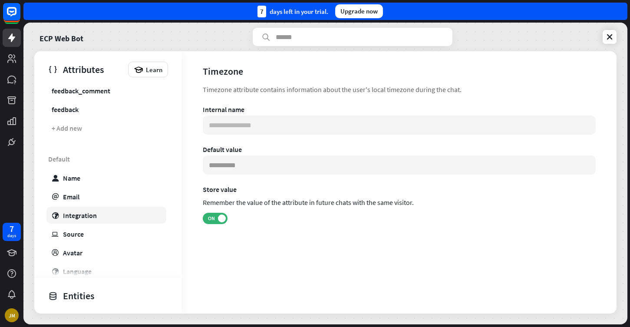
scroll to position [90, 0]
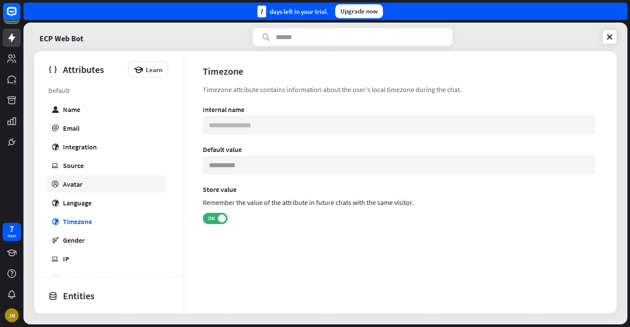
click at [89, 184] on link "profile Avatar" at bounding box center [106, 183] width 120 height 17
type input "**********"
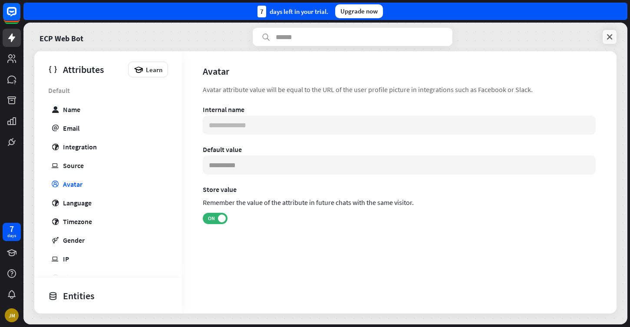
click at [609, 34] on icon at bounding box center [609, 37] width 9 height 9
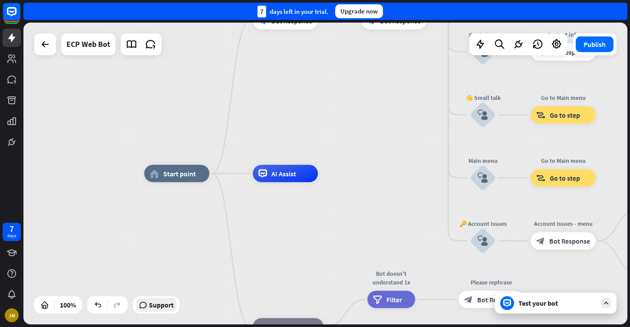
click at [161, 309] on span "Support" at bounding box center [161, 305] width 25 height 14
click at [519, 46] on icon at bounding box center [517, 44] width 11 height 11
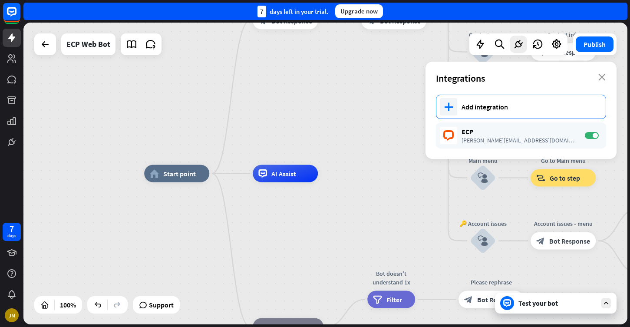
click at [493, 111] on div "plus Add integration" at bounding box center [521, 107] width 170 height 24
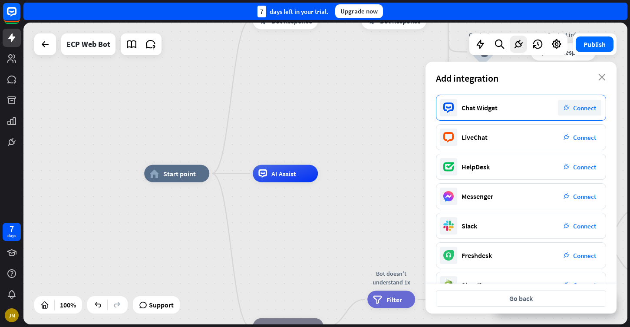
click at [567, 108] on icon "plug_integration" at bounding box center [566, 108] width 6 height 6
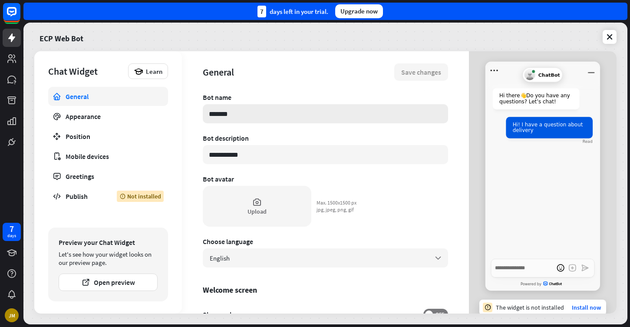
click at [369, 115] on input "*******" at bounding box center [325, 113] width 245 height 19
type textarea "*"
type input "*"
type textarea "*"
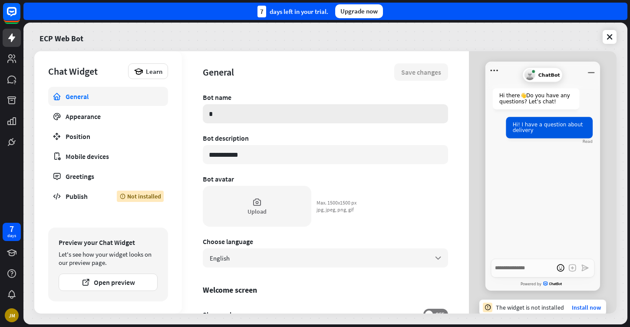
type input "**"
type textarea "*"
type input "***"
type textarea "*"
type input "****"
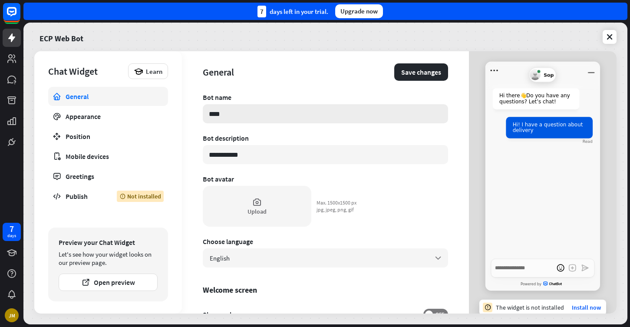
type textarea "*"
type input "*****"
type textarea "*"
type input "******"
click at [285, 154] on input "**********" at bounding box center [325, 154] width 245 height 19
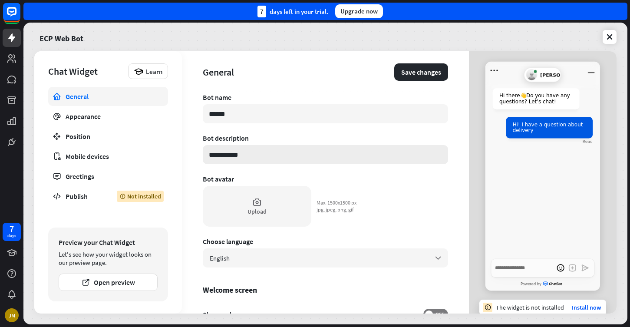
click at [285, 154] on input "**********" at bounding box center [325, 154] width 245 height 19
type textarea "*"
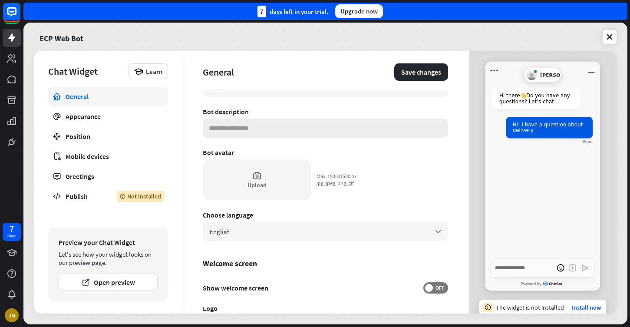
scroll to position [27, 0]
click at [249, 190] on div "Upload" at bounding box center [257, 179] width 108 height 41
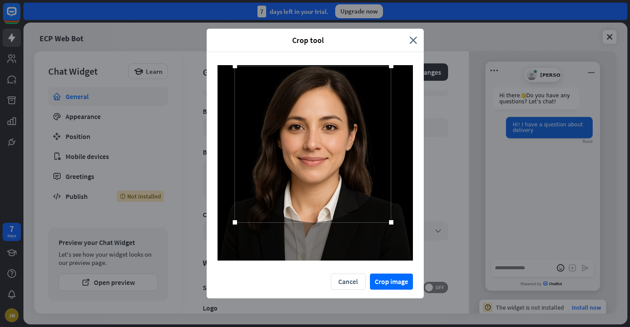
drag, startPoint x: 333, startPoint y: 174, endPoint x: 331, endPoint y: 155, distance: 19.2
click at [331, 155] on div at bounding box center [313, 144] width 156 height 156
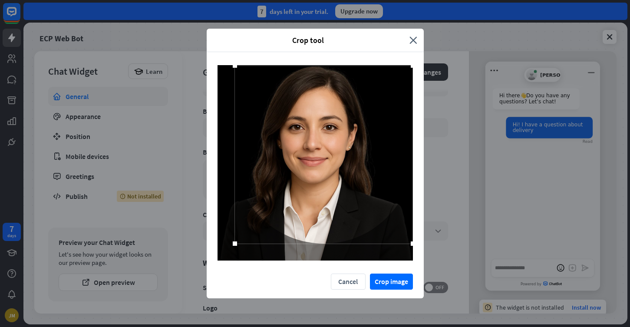
drag, startPoint x: 390, startPoint y: 224, endPoint x: 420, endPoint y: 267, distance: 53.0
click at [420, 267] on div at bounding box center [315, 162] width 217 height 221
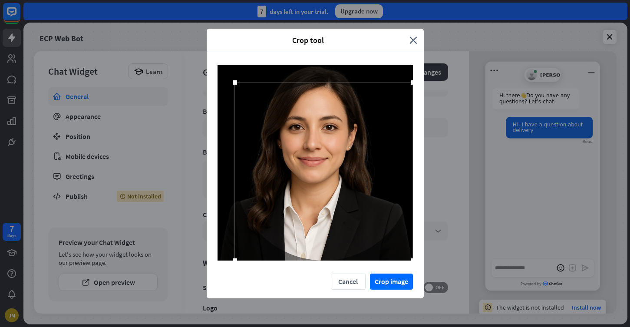
drag, startPoint x: 266, startPoint y: 115, endPoint x: 271, endPoint y: 141, distance: 27.2
click at [271, 141] on div at bounding box center [324, 171] width 178 height 178
drag, startPoint x: 235, startPoint y: 85, endPoint x: 208, endPoint y: 53, distance: 42.2
click at [208, 53] on div at bounding box center [315, 162] width 217 height 221
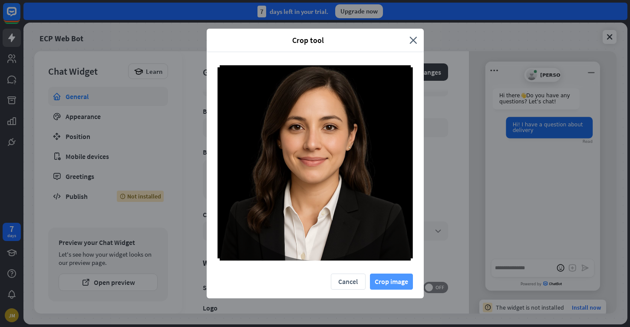
click at [389, 279] on button "Crop image" at bounding box center [391, 281] width 43 height 16
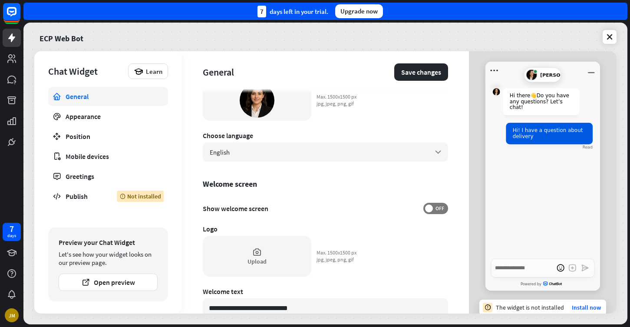
scroll to position [121, 0]
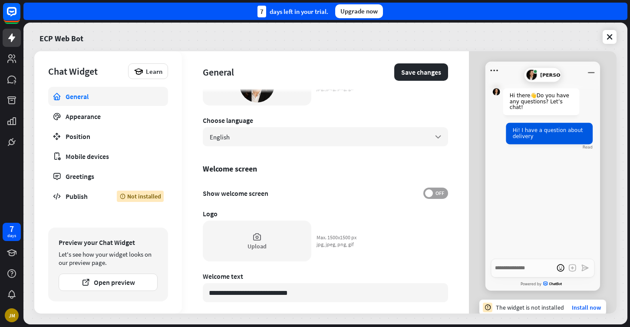
click at [433, 193] on span "OFF" at bounding box center [439, 193] width 13 height 7
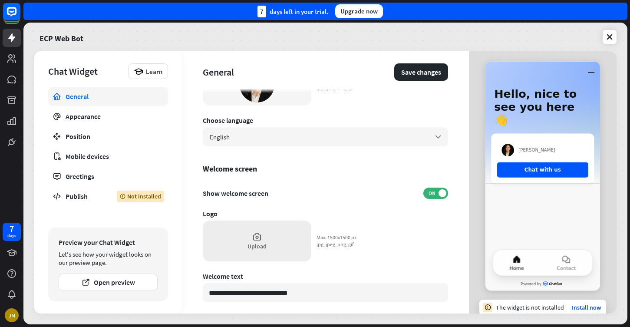
click at [262, 243] on div "Upload" at bounding box center [256, 246] width 19 height 8
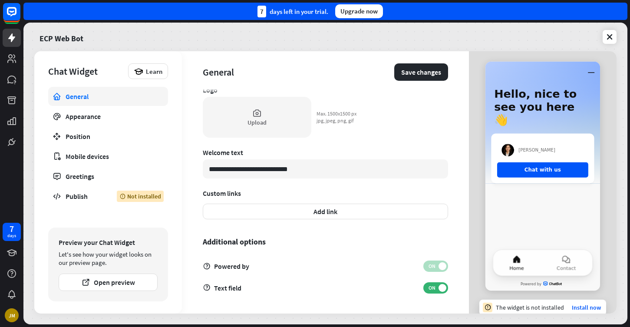
scroll to position [245, 0]
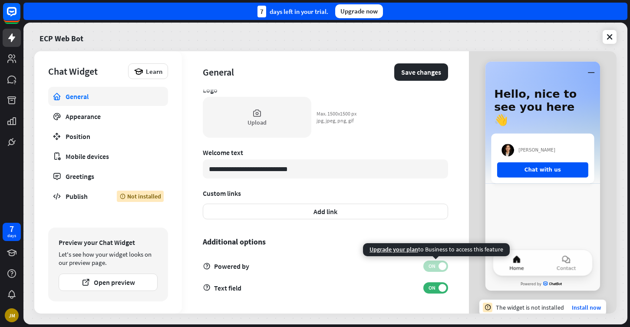
click at [439, 264] on span at bounding box center [442, 266] width 8 height 8
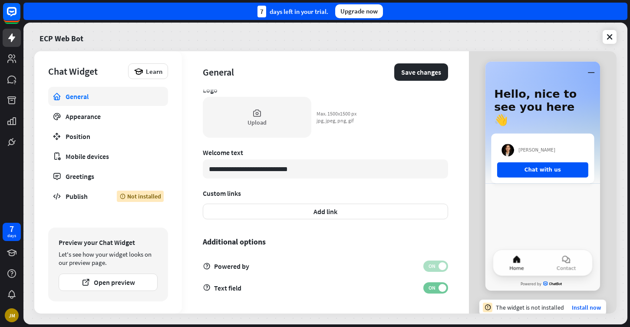
click at [438, 287] on span at bounding box center [442, 288] width 8 height 8
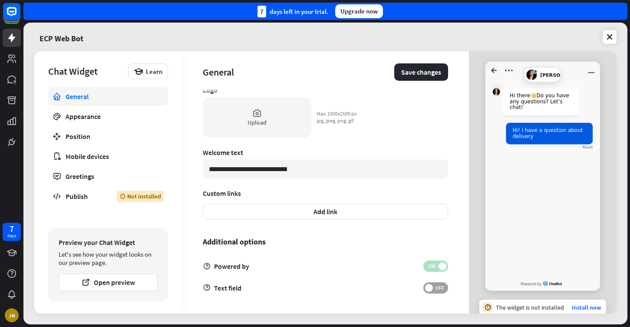
click at [438, 287] on span "OFF" at bounding box center [439, 287] width 13 height 7
click at [438, 287] on span at bounding box center [442, 288] width 8 height 8
click at [438, 287] on span "OFF" at bounding box center [439, 287] width 13 height 7
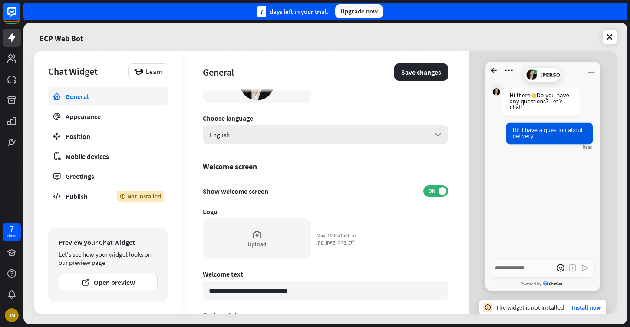
scroll to position [119, 0]
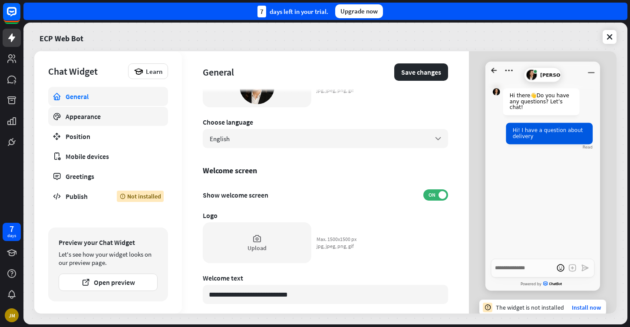
click at [120, 116] on div "Appearance" at bounding box center [108, 116] width 85 height 9
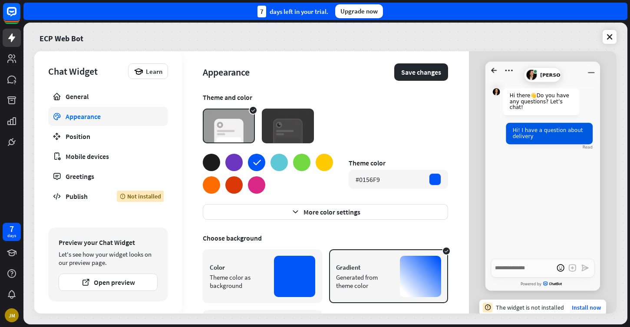
click at [258, 165] on icon at bounding box center [256, 162] width 11 height 11
type textarea "*"
click at [319, 184] on div at bounding box center [268, 174] width 130 height 40
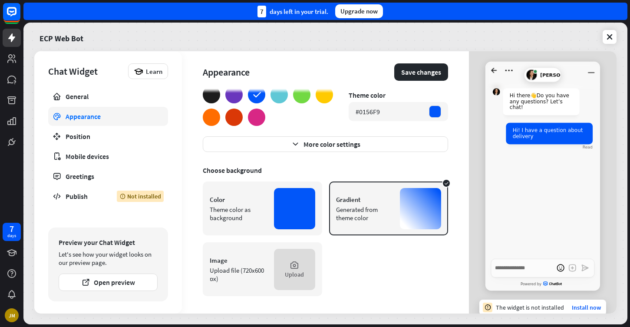
scroll to position [68, 0]
click at [101, 136] on div "Position" at bounding box center [108, 136] width 85 height 9
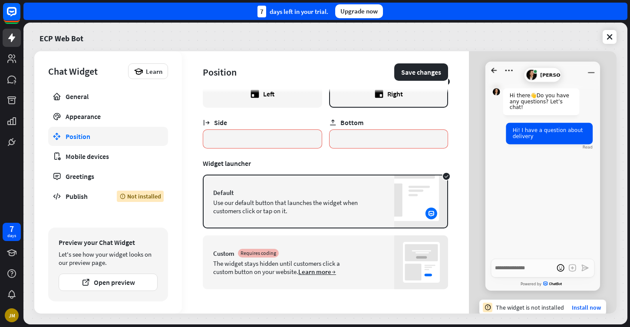
scroll to position [24, 0]
click at [133, 155] on div "Mobile devices" at bounding box center [108, 156] width 85 height 9
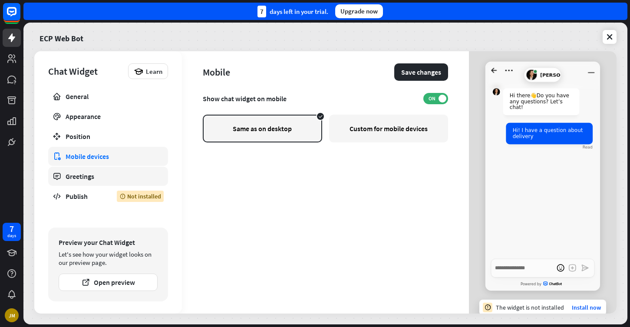
click at [117, 179] on div "Greetings" at bounding box center [108, 176] width 85 height 9
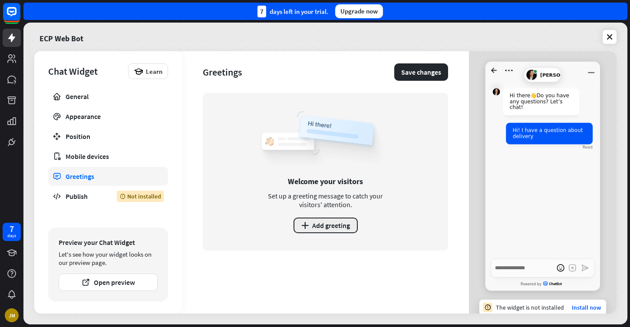
click at [311, 227] on button "plus Add greeting" at bounding box center [325, 225] width 64 height 16
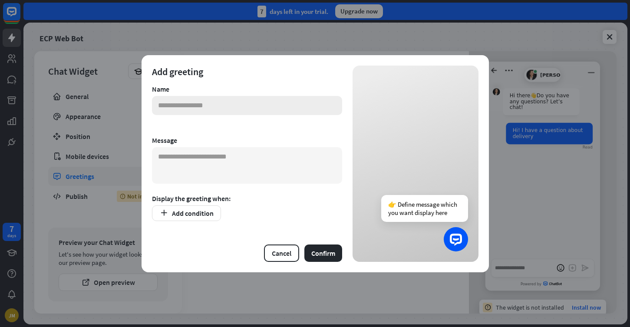
click at [254, 108] on input "text" at bounding box center [247, 105] width 190 height 19
type input "**********"
click at [193, 167] on textarea at bounding box center [247, 165] width 190 height 36
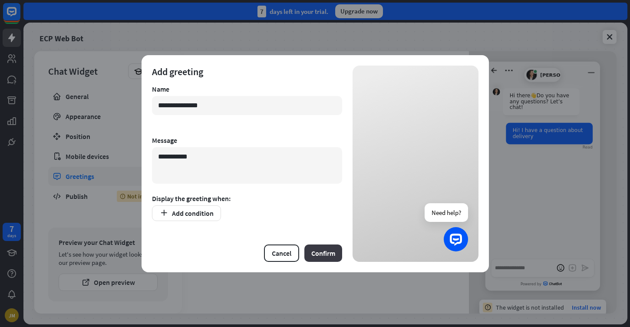
type textarea "**********"
click at [323, 256] on button "Confirm" at bounding box center [323, 252] width 38 height 17
click at [183, 214] on button "Add condition" at bounding box center [186, 213] width 69 height 16
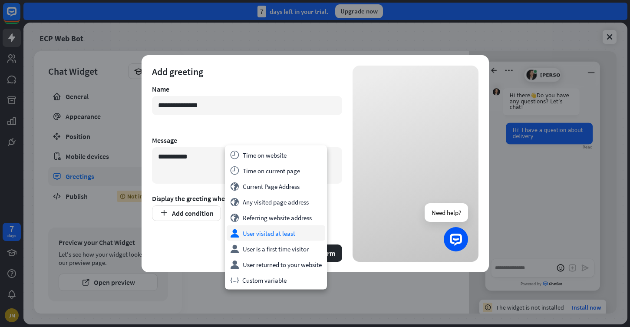
click at [296, 236] on div "user User visited at least" at bounding box center [275, 233] width 98 height 16
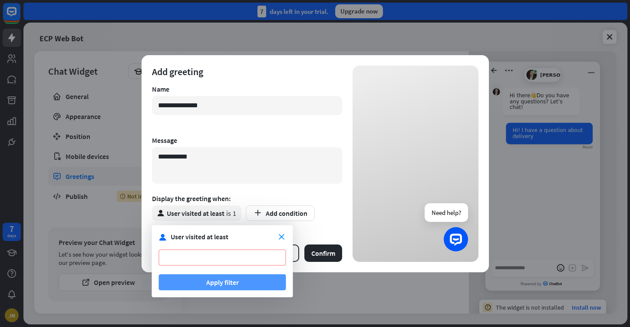
click at [242, 284] on button "Apply filter" at bounding box center [222, 282] width 127 height 16
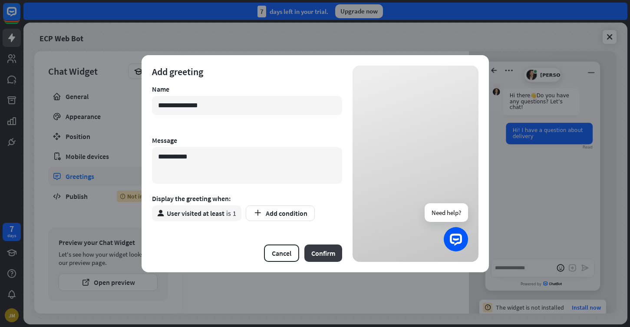
click at [315, 253] on button "Confirm" at bounding box center [323, 252] width 38 height 17
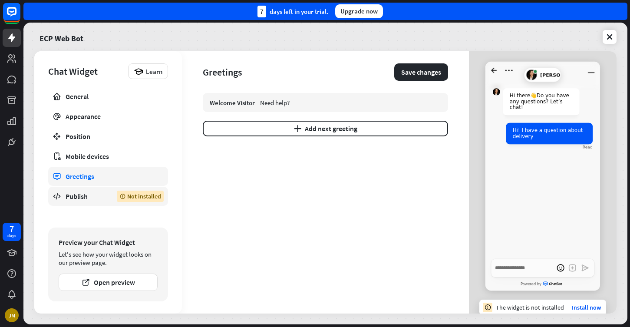
click at [84, 196] on div "Publish" at bounding box center [85, 196] width 38 height 9
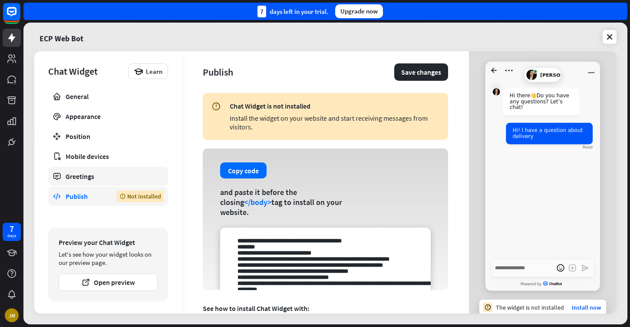
click at [105, 180] on div "Greetings" at bounding box center [108, 176] width 85 height 9
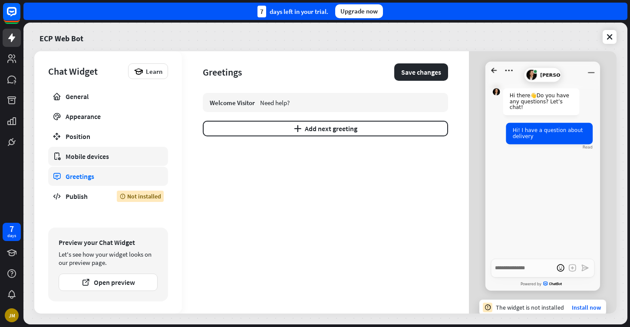
click at [117, 161] on link "Mobile devices" at bounding box center [108, 156] width 120 height 19
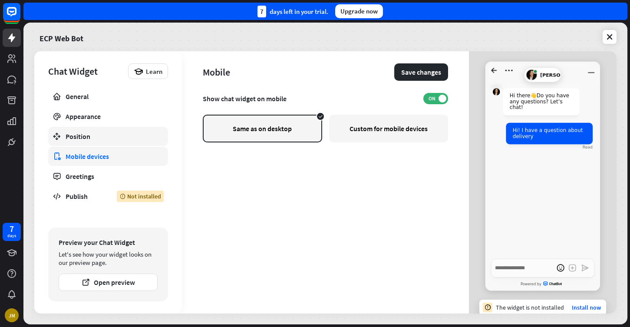
click at [127, 141] on link "Position" at bounding box center [108, 136] width 120 height 19
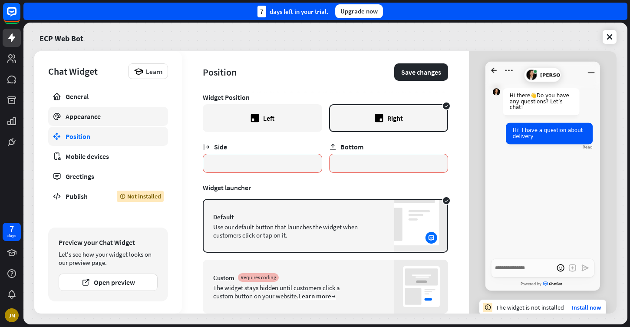
click at [140, 115] on div "Appearance" at bounding box center [108, 116] width 85 height 9
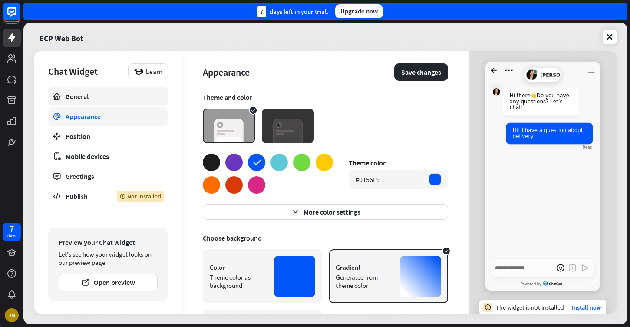
click at [144, 104] on link "General" at bounding box center [108, 96] width 120 height 19
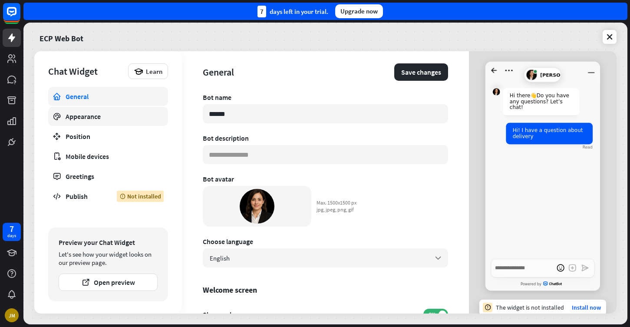
click at [145, 121] on link "Appearance" at bounding box center [108, 116] width 120 height 19
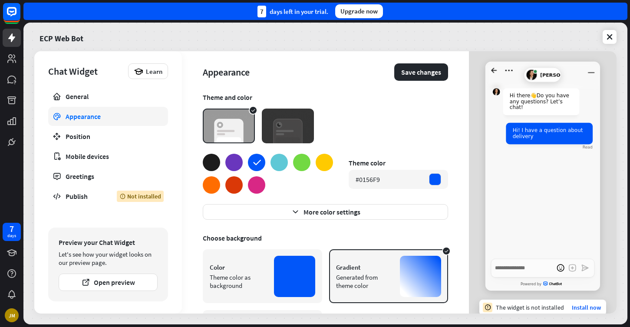
click at [296, 128] on img at bounding box center [288, 125] width 52 height 35
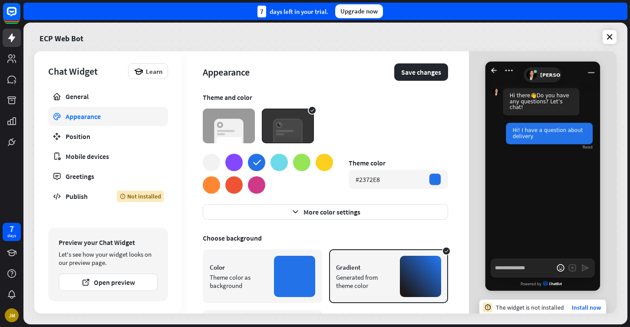
click at [218, 128] on img at bounding box center [229, 125] width 52 height 35
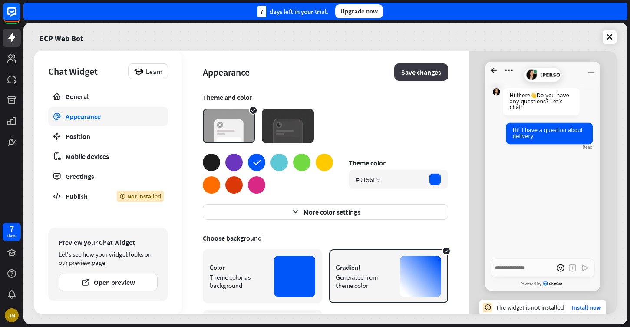
click at [417, 66] on button "Save changes" at bounding box center [421, 71] width 54 height 17
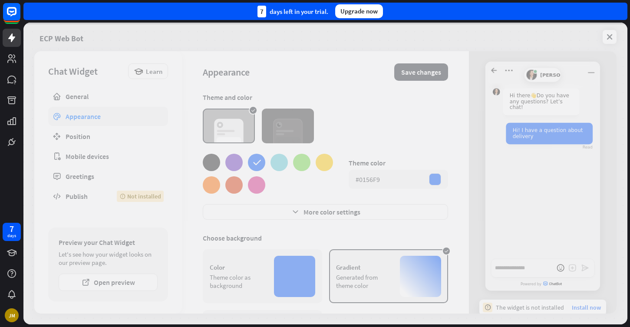
type textarea "*"
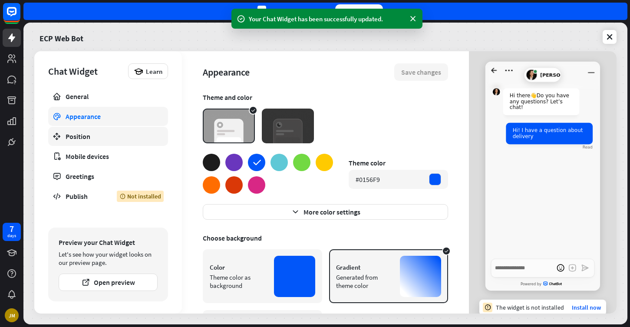
click at [121, 134] on div "Position" at bounding box center [108, 136] width 85 height 9
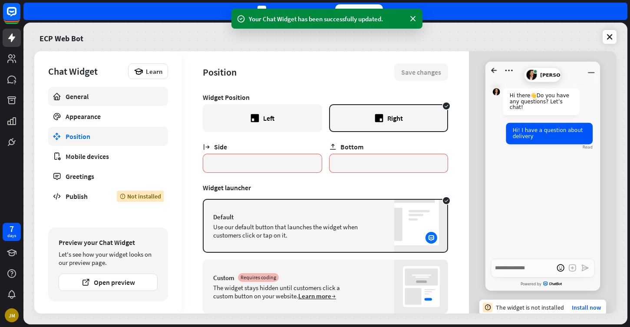
click at [127, 104] on link "General" at bounding box center [108, 96] width 120 height 19
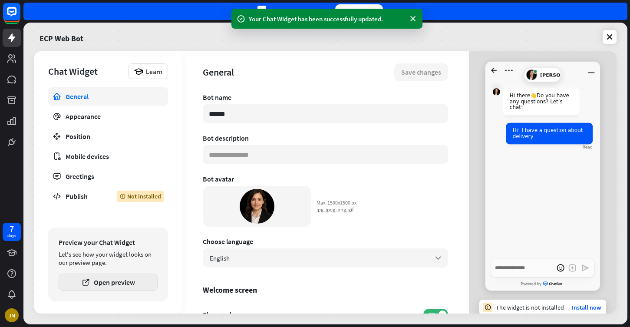
click at [137, 279] on button "Open preview" at bounding box center [108, 281] width 99 height 17
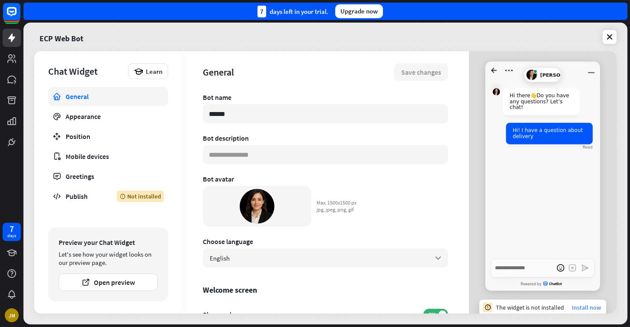
click at [584, 308] on link "Install now" at bounding box center [585, 307] width 29 height 8
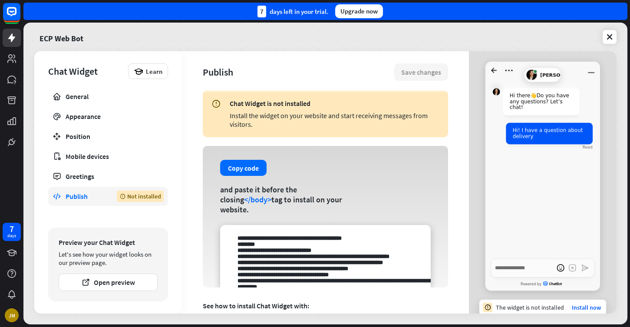
scroll to position [1, 0]
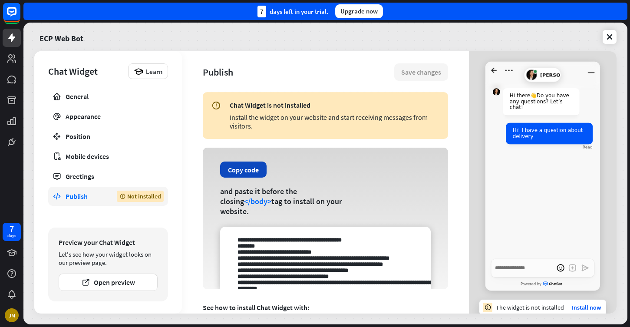
click at [244, 173] on button "Copy code" at bounding box center [243, 169] width 46 height 16
click at [325, 178] on div "Copy code and paste it before the closing </body> tag to install on your websit…" at bounding box center [325, 218] width 245 height 141
click at [607, 37] on icon at bounding box center [609, 37] width 9 height 9
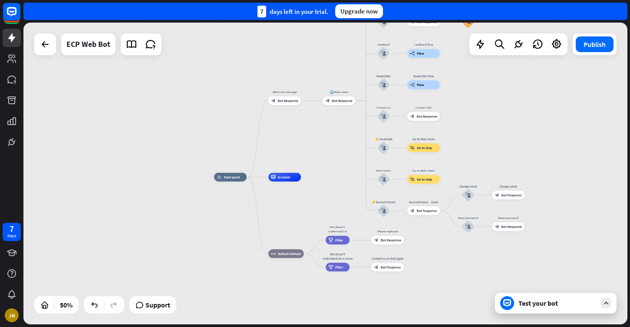
click at [572, 296] on div "Test your bot" at bounding box center [555, 302] width 121 height 21
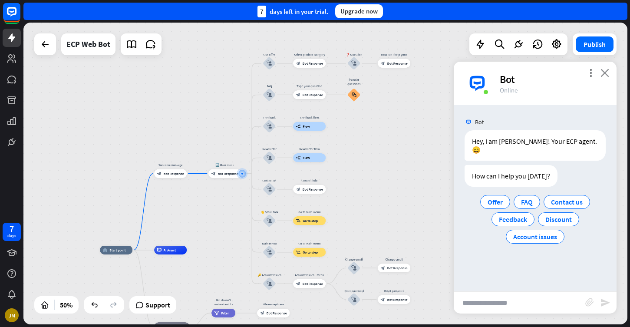
click at [603, 73] on icon "close" at bounding box center [604, 73] width 9 height 8
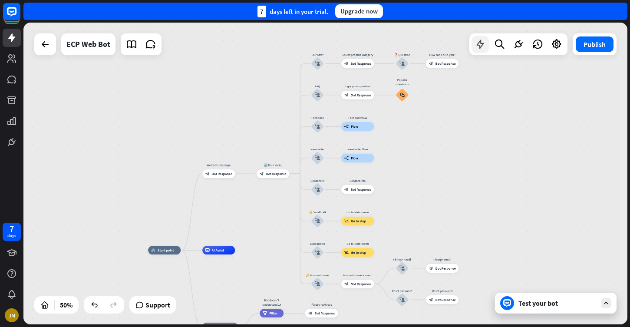
click at [479, 47] on icon at bounding box center [479, 44] width 11 height 11
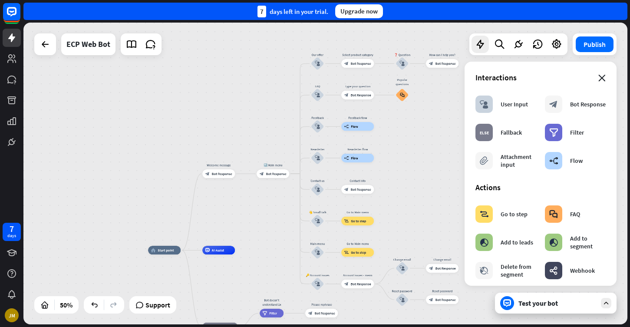
click at [602, 79] on icon "close" at bounding box center [601, 78] width 7 height 7
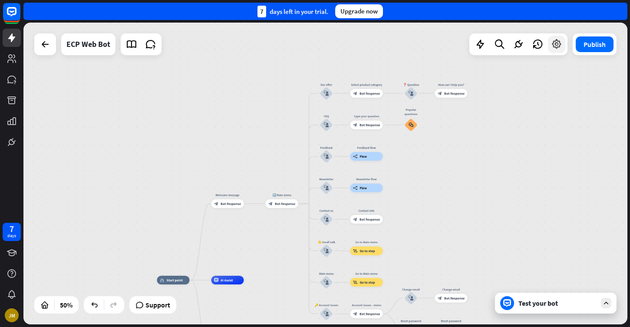
click at [560, 43] on icon at bounding box center [556, 44] width 11 height 11
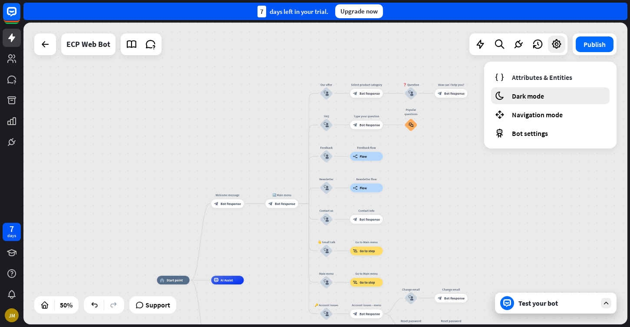
click at [522, 99] on span "Dark mode" at bounding box center [528, 96] width 32 height 9
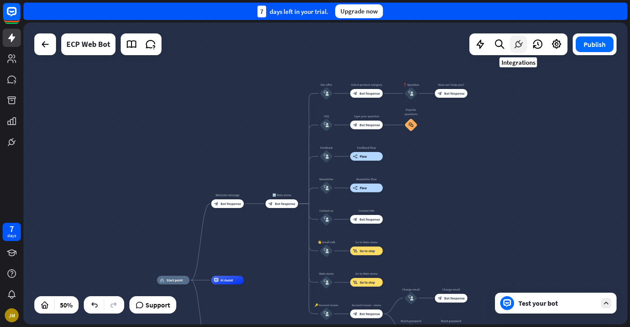
click at [524, 47] on div at bounding box center [517, 44] width 17 height 17
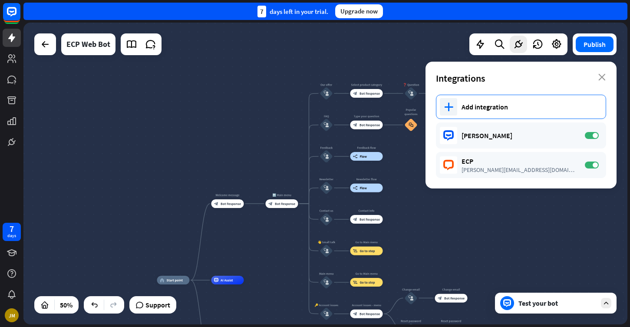
click at [512, 102] on div "Add integration" at bounding box center [528, 106] width 135 height 9
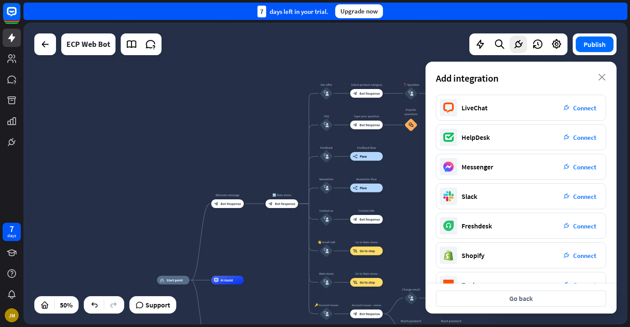
click at [605, 79] on div "Add integration close" at bounding box center [520, 78] width 191 height 33
click at [599, 77] on icon "close" at bounding box center [601, 77] width 7 height 7
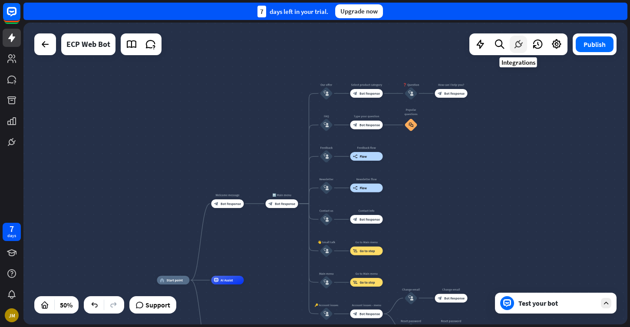
click at [515, 45] on icon at bounding box center [517, 44] width 11 height 11
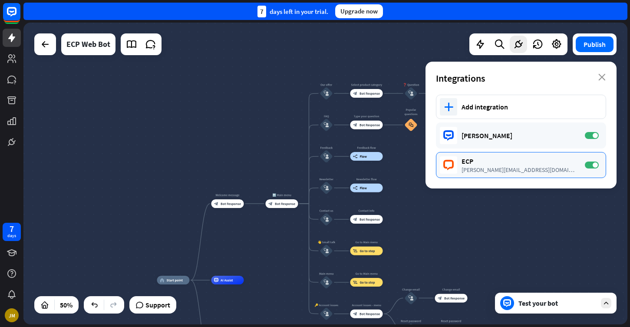
click at [470, 159] on div "ECP" at bounding box center [518, 161] width 115 height 9
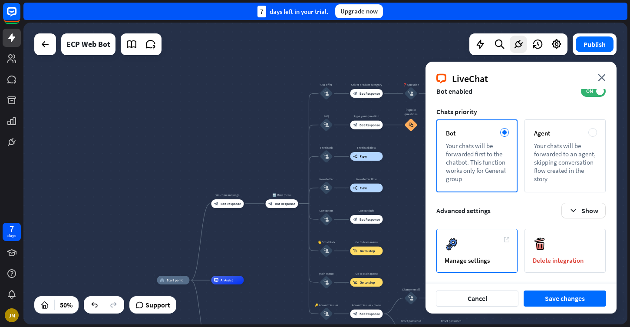
scroll to position [90, 0]
click at [504, 242] on div "Manage settings" at bounding box center [476, 251] width 81 height 44
click at [599, 77] on icon "close" at bounding box center [601, 77] width 8 height 7
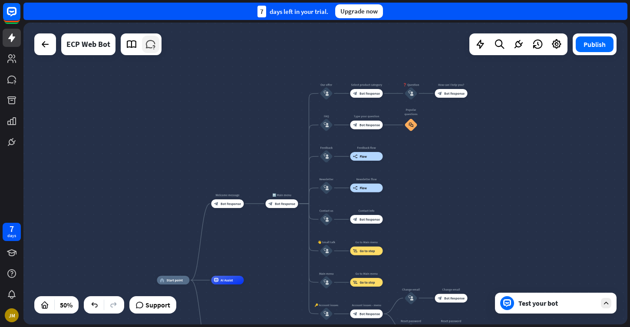
click at [146, 45] on icon at bounding box center [150, 44] width 11 height 11
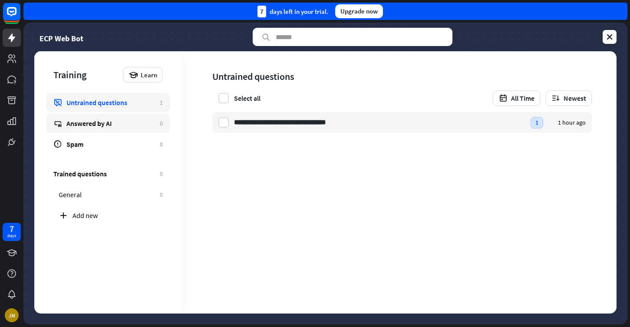
click at [119, 125] on div "Answered by AI" at bounding box center [110, 123] width 89 height 9
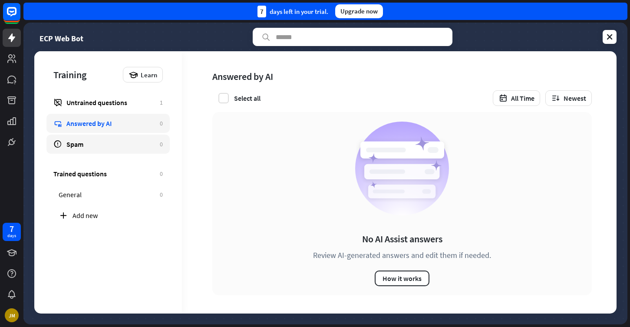
click at [126, 142] on div "Spam" at bounding box center [110, 144] width 89 height 9
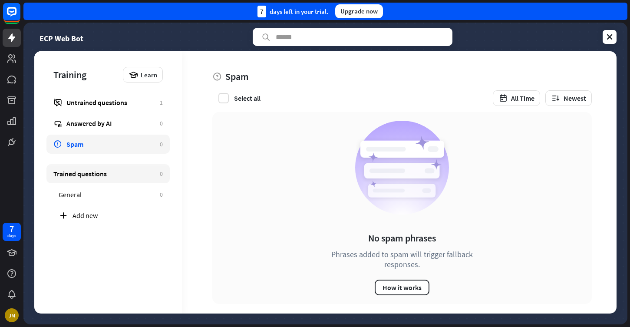
click at [129, 177] on div "Trained questions" at bounding box center [104, 173] width 102 height 9
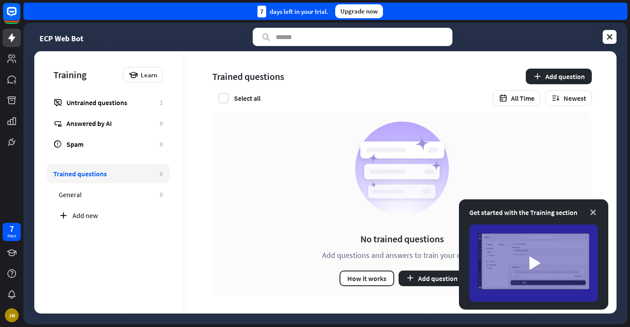
click at [594, 209] on icon at bounding box center [592, 212] width 9 height 9
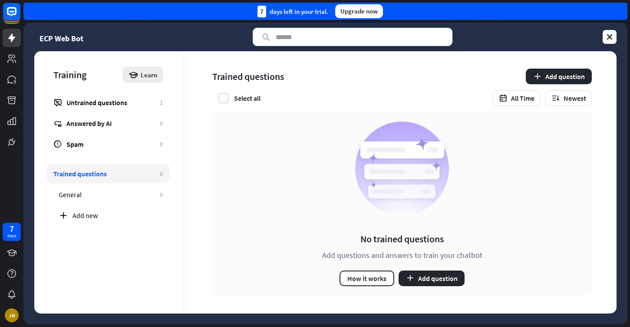
click at [152, 78] on span "Learn" at bounding box center [149, 75] width 16 height 8
click at [164, 97] on div "Get started with Training" at bounding box center [170, 98] width 79 height 17
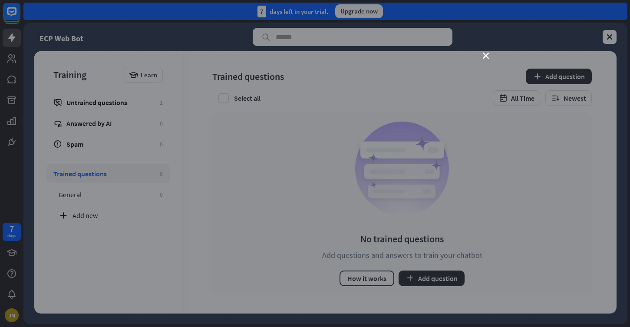
click at [539, 229] on div "close" at bounding box center [315, 163] width 630 height 327
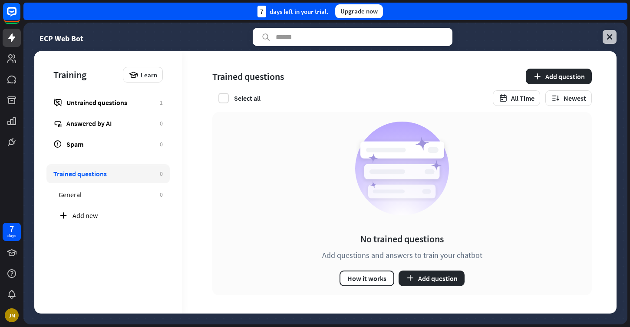
click at [607, 43] on link at bounding box center [609, 37] width 14 height 14
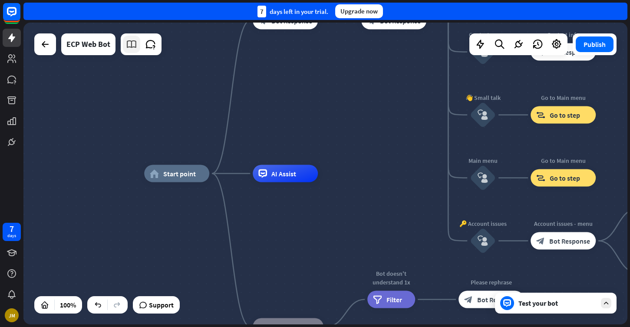
click at [127, 43] on icon at bounding box center [131, 44] width 11 height 11
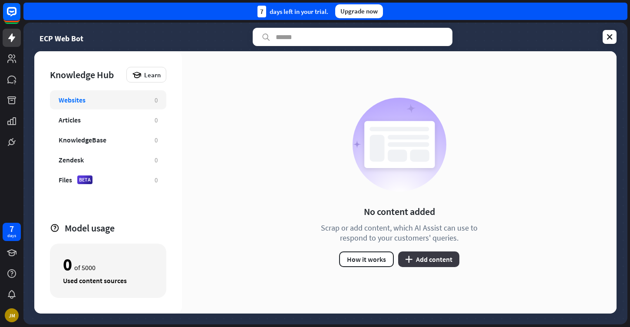
click at [437, 260] on button "plus Add content" at bounding box center [428, 259] width 61 height 16
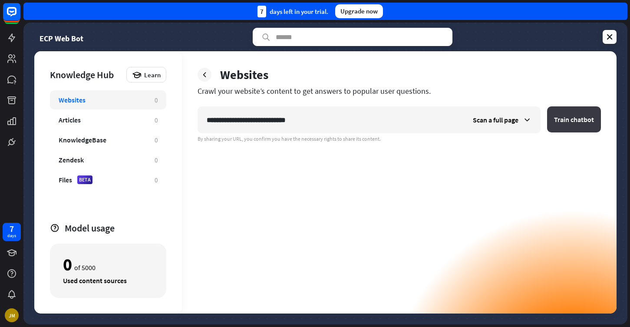
type input "**********"
click at [559, 121] on button "Train chatbot" at bounding box center [574, 119] width 54 height 26
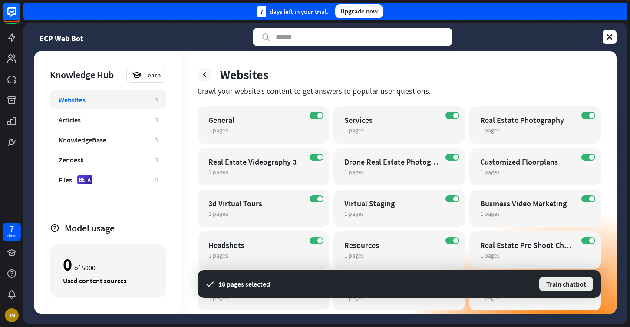
click at [575, 287] on button "Train chatbot" at bounding box center [566, 284] width 56 height 16
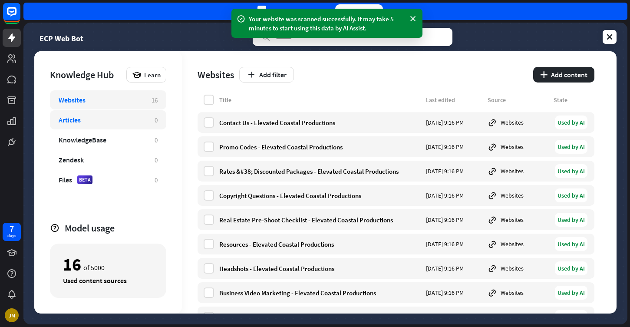
click at [125, 119] on div "Articles" at bounding box center [102, 119] width 87 height 9
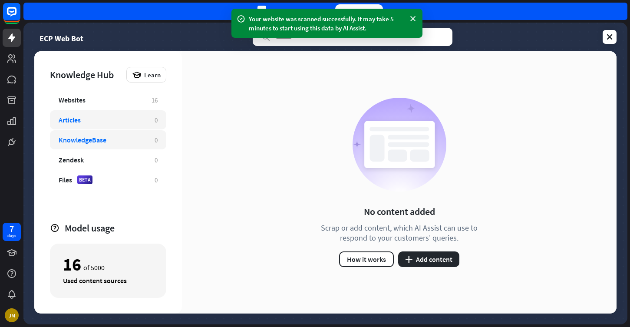
click at [117, 133] on div "KnowledgeBase 0" at bounding box center [108, 139] width 116 height 19
click at [115, 157] on div "Zendesk" at bounding box center [102, 159] width 87 height 9
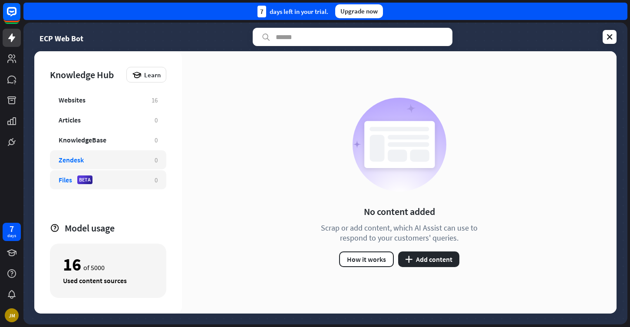
click at [107, 177] on div "Files BETA" at bounding box center [102, 179] width 87 height 9
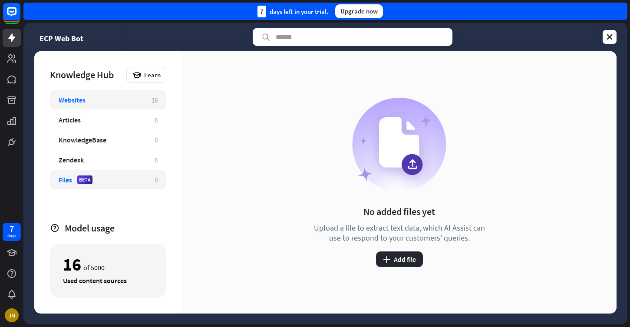
click at [104, 108] on div "Websites 16" at bounding box center [108, 99] width 116 height 19
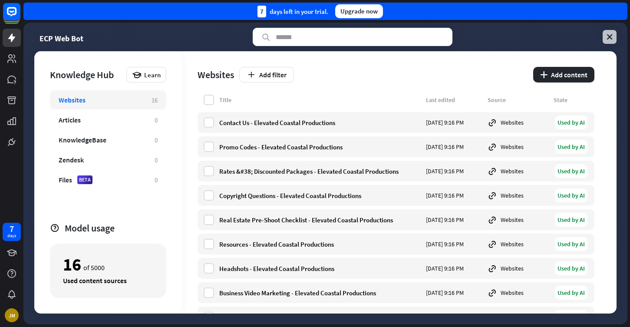
click at [609, 42] on link at bounding box center [609, 37] width 14 height 14
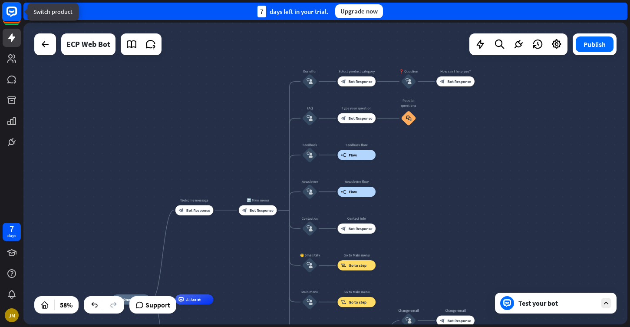
click at [14, 12] on icon at bounding box center [11, 11] width 5 height 2
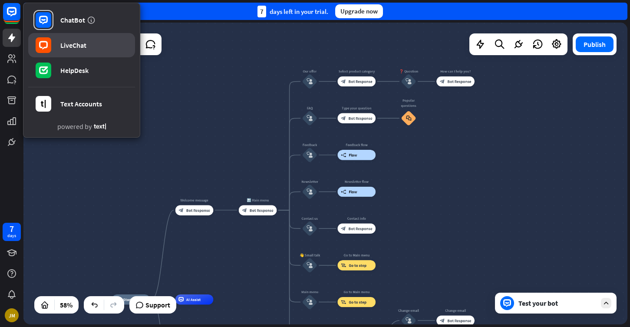
click at [78, 44] on div "LiveChat" at bounding box center [73, 45] width 26 height 9
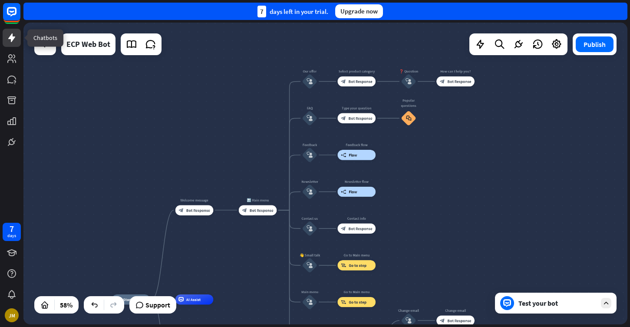
click at [11, 39] on icon at bounding box center [11, 37] width 7 height 9
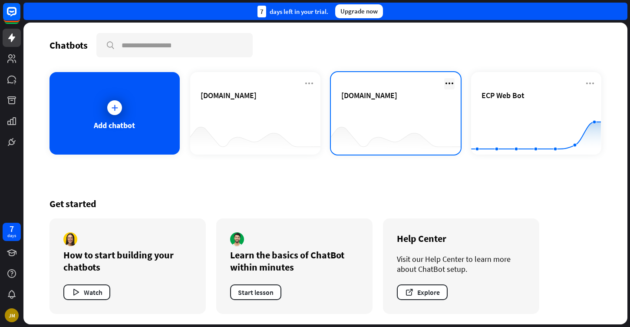
click at [450, 82] on icon at bounding box center [449, 83] width 10 height 10
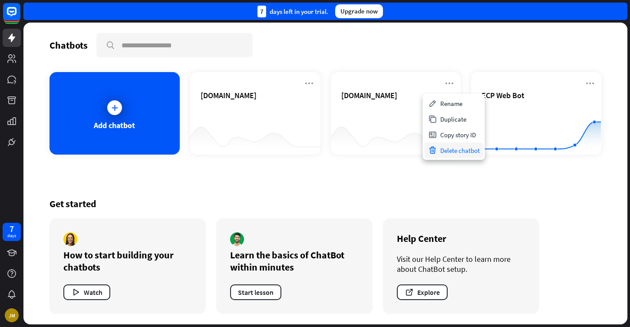
click at [451, 152] on div "Delete chatbot" at bounding box center [453, 150] width 59 height 16
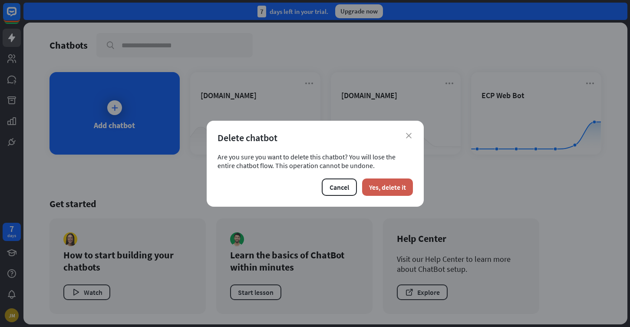
click at [387, 186] on button "Yes, delete it" at bounding box center [387, 186] width 51 height 17
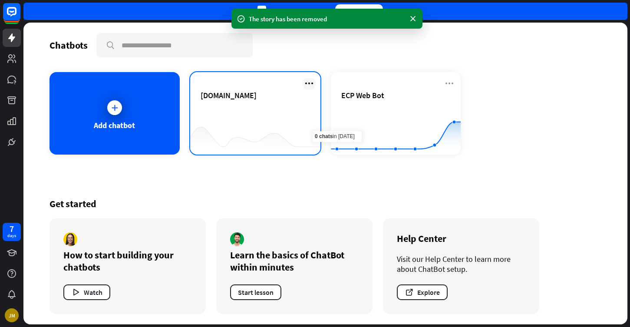
click at [313, 83] on icon at bounding box center [309, 83] width 10 height 10
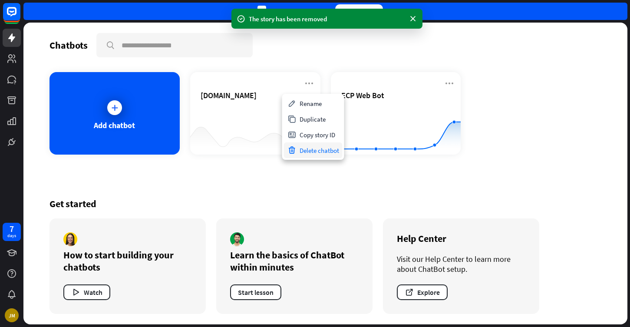
click at [308, 151] on div "Delete chatbot" at bounding box center [313, 150] width 59 height 16
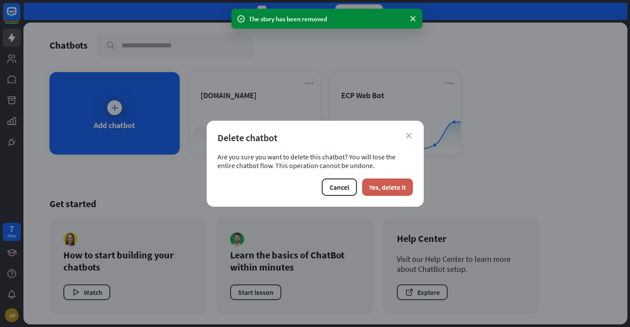
click at [373, 186] on button "Yes, delete it" at bounding box center [387, 186] width 51 height 17
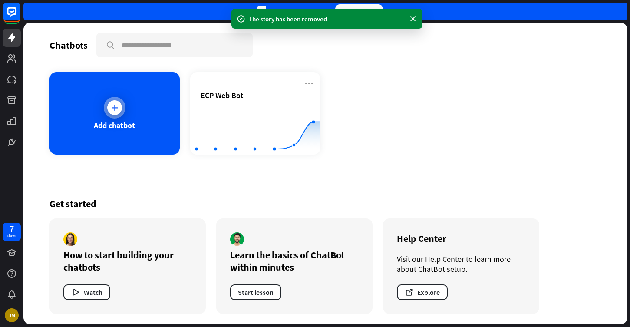
click at [125, 104] on div "Add chatbot" at bounding box center [114, 113] width 130 height 82
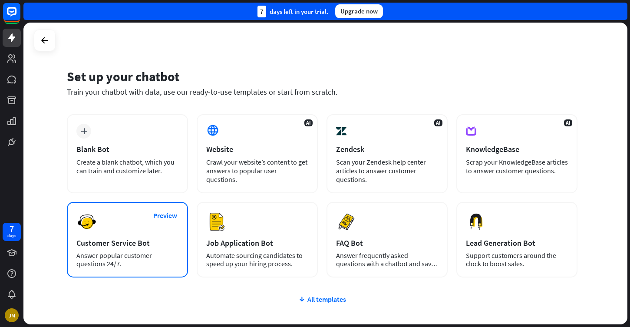
click at [133, 231] on div "Preview Customer Service Bot Answer popular customer questions 24/7." at bounding box center [127, 239] width 121 height 75
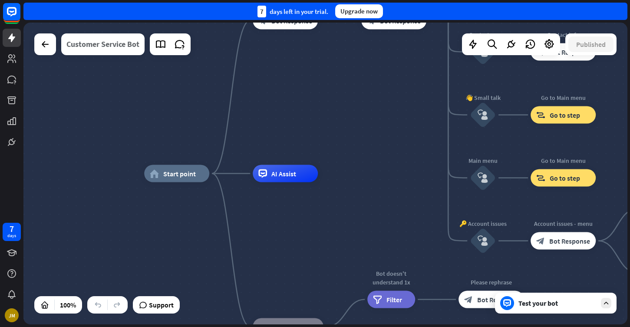
click at [98, 45] on div "Customer Service Bot" at bounding box center [102, 44] width 73 height 22
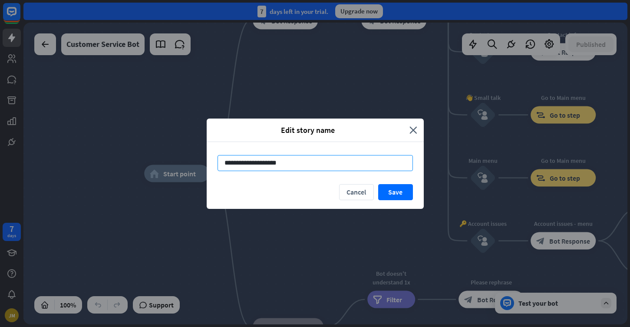
click at [261, 162] on input "**********" at bounding box center [314, 163] width 195 height 16
type input "*"
type input "**********"
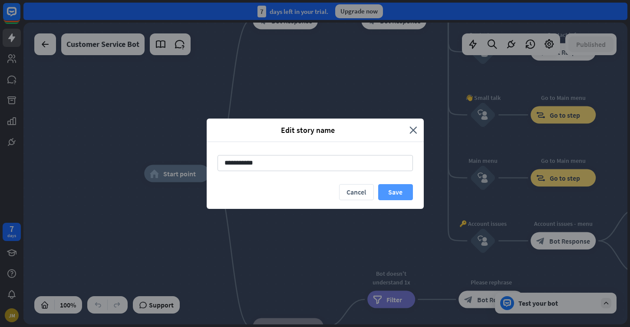
click at [394, 188] on button "Save" at bounding box center [395, 192] width 35 height 16
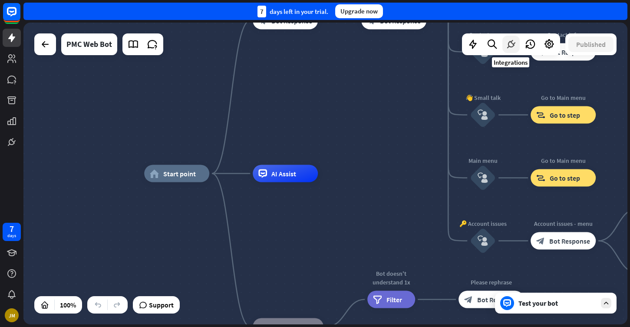
click at [516, 44] on icon at bounding box center [510, 44] width 11 height 11
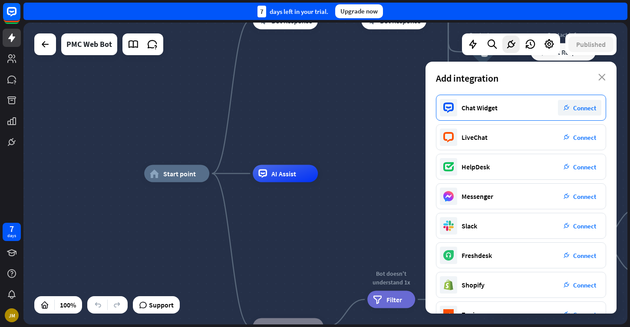
click at [587, 107] on span "Connect" at bounding box center [584, 108] width 23 height 8
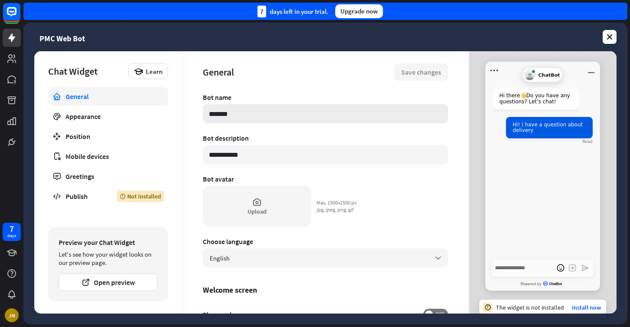
click at [275, 114] on input "*******" at bounding box center [325, 113] width 245 height 19
type textarea "*"
type input "*"
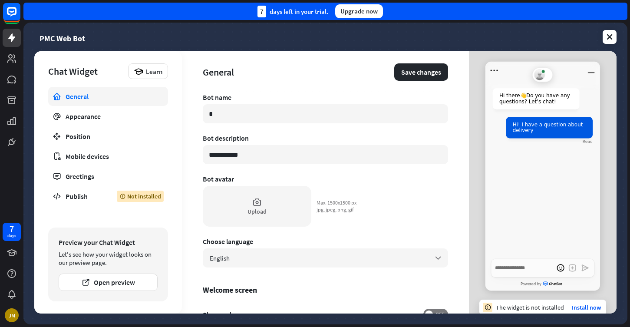
type textarea "*"
type input "**"
type textarea "*"
type input "***"
type textarea "*"
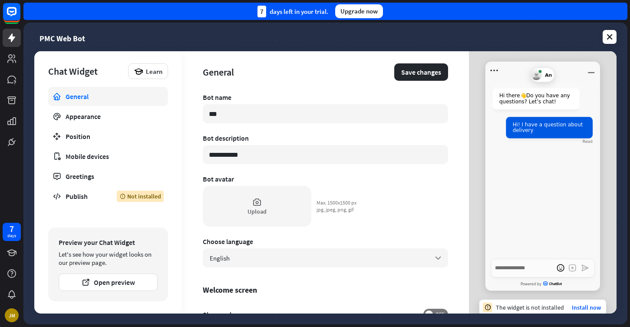
type input "****"
type textarea "*"
type input "*****"
type textarea "*"
type input "******"
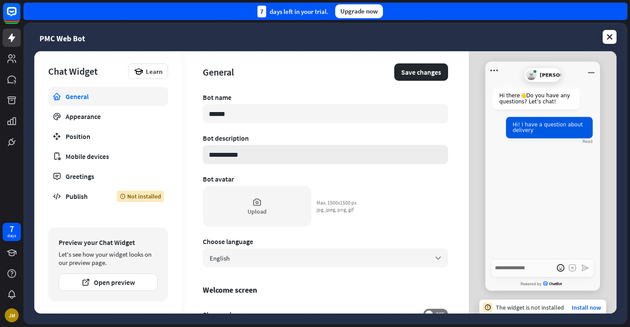
click at [261, 151] on input "**********" at bounding box center [325, 154] width 245 height 19
type textarea "*"
type input "********"
type textarea "*"
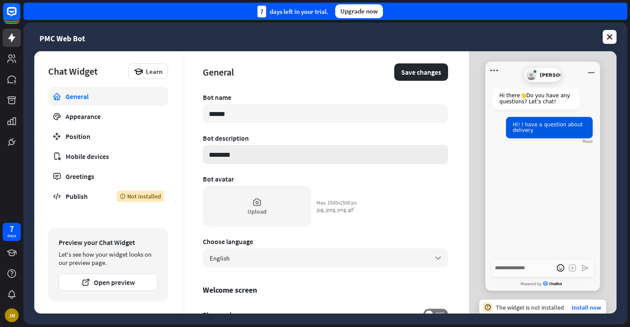
type input "*******"
type textarea "*"
type input "*****"
type textarea "*"
type input "*****"
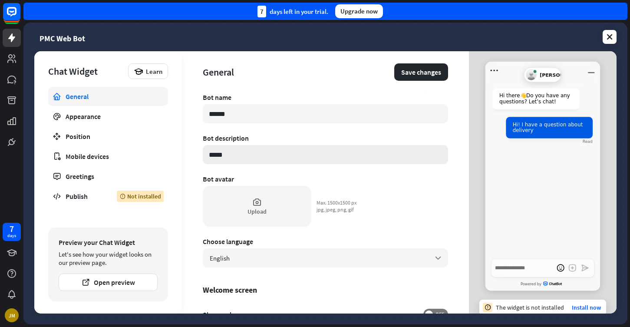
type textarea "*"
type input "****"
type textarea "*"
type input "***"
type textarea "*"
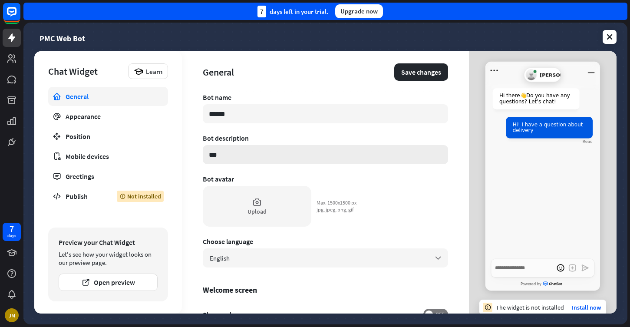
type input "**"
type textarea "*"
type input "*"
type textarea "*"
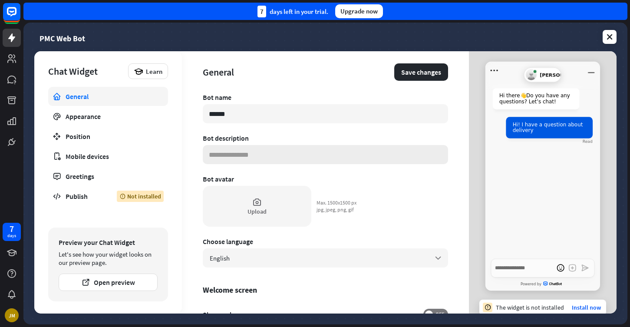
type input "*"
type textarea "*"
type input "**"
type textarea "*"
type input "***"
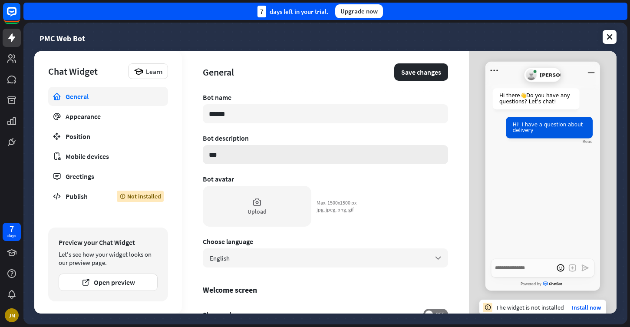
type textarea "*"
type input "****"
type textarea "*"
type input "*****"
type textarea "*"
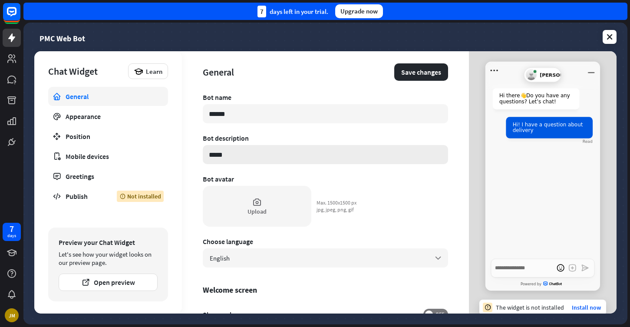
type input "******"
type textarea "*"
type input "******"
type textarea "*"
type input "********"
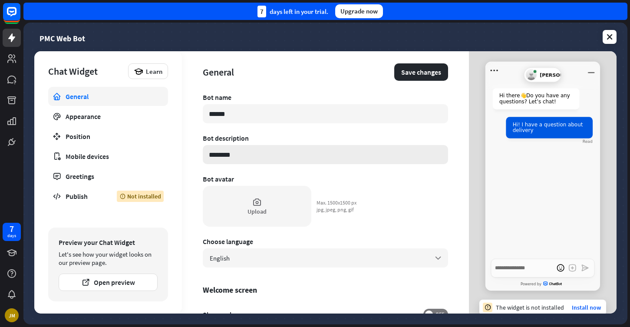
type textarea "*"
type input "*********"
type textarea "*"
type input "**********"
type textarea "*"
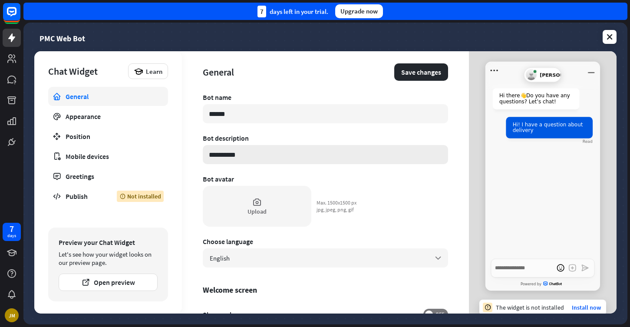
type input "**********"
type textarea "*"
type input "**********"
type textarea "*"
type input "**********"
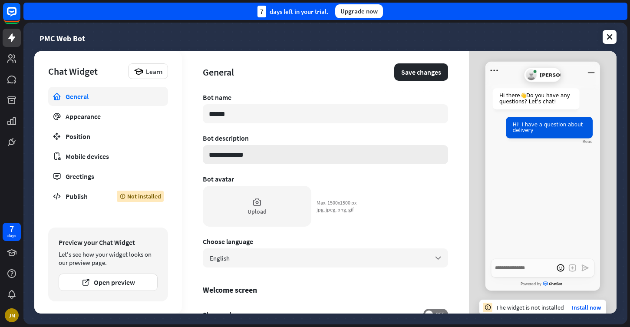
type textarea "*"
type input "**********"
type textarea "*"
type input "**********"
type textarea "*"
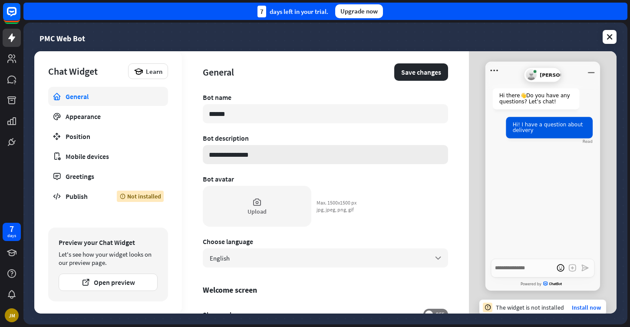
type input "**********"
type textarea "*"
type input "**********"
type textarea "*"
type input "**********"
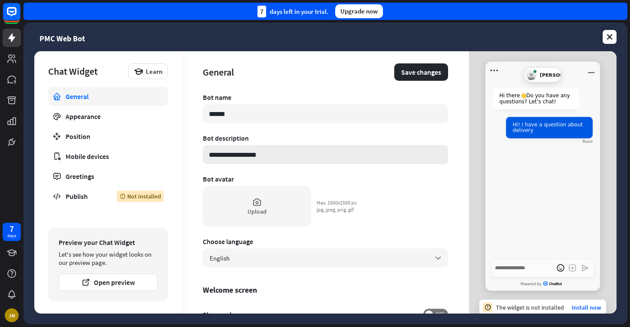
type textarea "*"
type input "**********"
type textarea "*"
type input "**********"
type textarea "*"
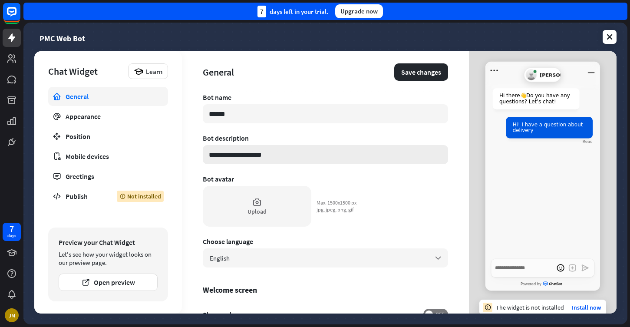
type input "**********"
type textarea "*"
type input "**********"
click at [240, 200] on div "Upload" at bounding box center [257, 206] width 108 height 41
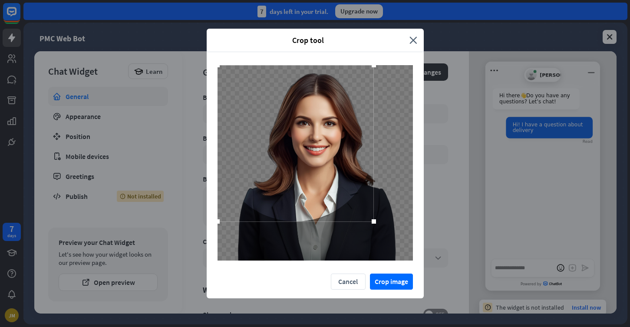
drag, startPoint x: 360, startPoint y: 179, endPoint x: 332, endPoint y: 148, distance: 41.8
click at [332, 148] on div at bounding box center [295, 143] width 156 height 156
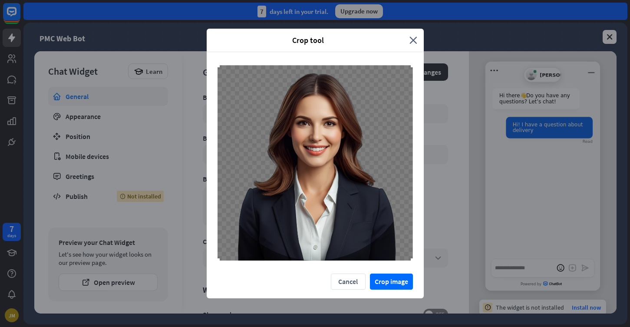
drag, startPoint x: 372, startPoint y: 223, endPoint x: 436, endPoint y: 275, distance: 82.7
click at [436, 275] on div "Crop tool close Cancel Crop image" at bounding box center [315, 163] width 630 height 327
click at [395, 281] on button "Crop image" at bounding box center [391, 281] width 43 height 16
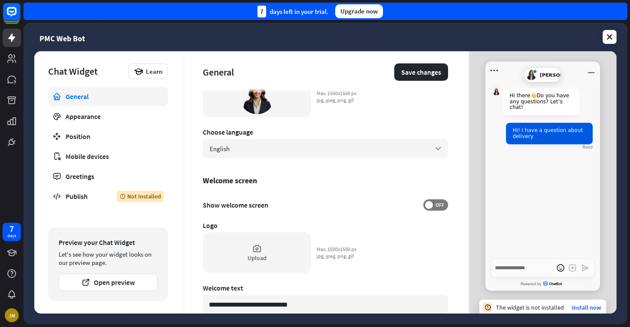
scroll to position [112, 0]
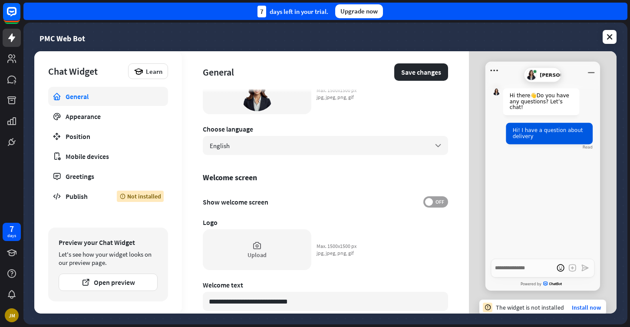
click at [436, 203] on span "OFF" at bounding box center [439, 201] width 13 height 7
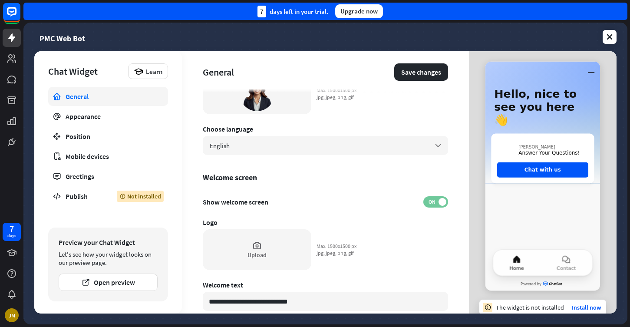
type textarea "*"
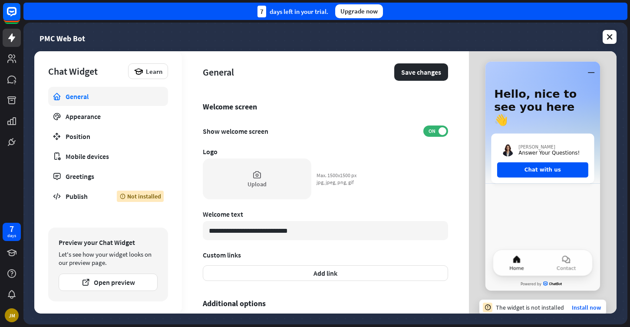
scroll to position [193, 0]
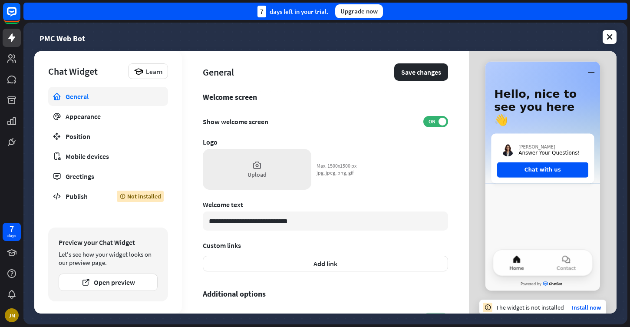
click at [255, 163] on icon at bounding box center [257, 165] width 10 height 10
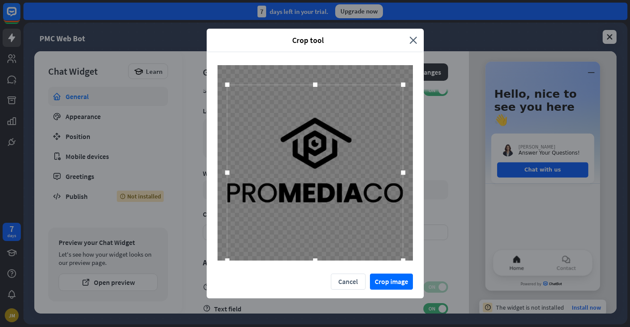
scroll to position [245, 0]
drag, startPoint x: 316, startPoint y: 240, endPoint x: 306, endPoint y: 325, distance: 84.7
click at [306, 325] on div "Crop tool close Cancel Crop image" at bounding box center [315, 163] width 630 height 327
drag, startPoint x: 316, startPoint y: 87, endPoint x: 318, endPoint y: 59, distance: 28.7
click at [318, 59] on div at bounding box center [315, 162] width 217 height 221
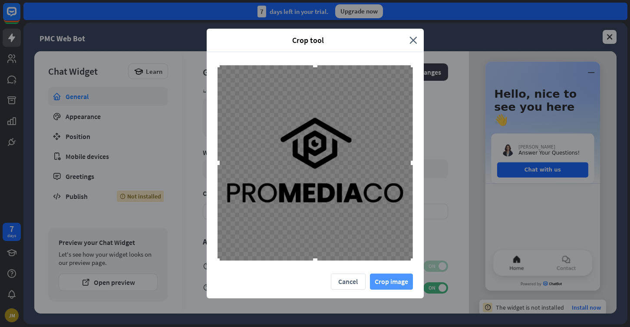
click at [390, 276] on button "Crop image" at bounding box center [391, 281] width 43 height 16
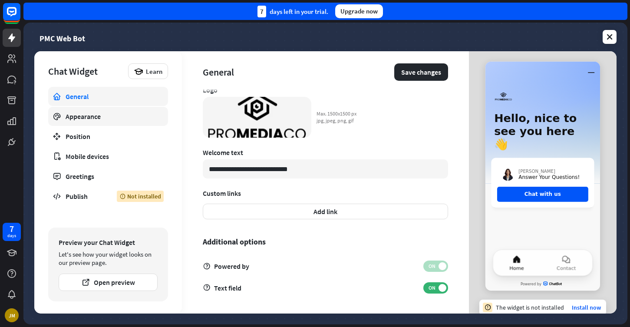
click at [113, 115] on div "Appearance" at bounding box center [108, 116] width 85 height 9
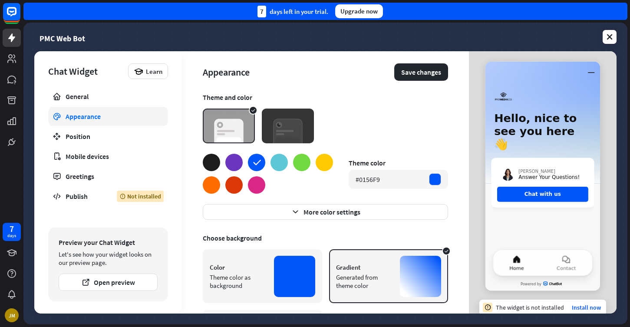
click at [215, 164] on div at bounding box center [211, 162] width 17 height 17
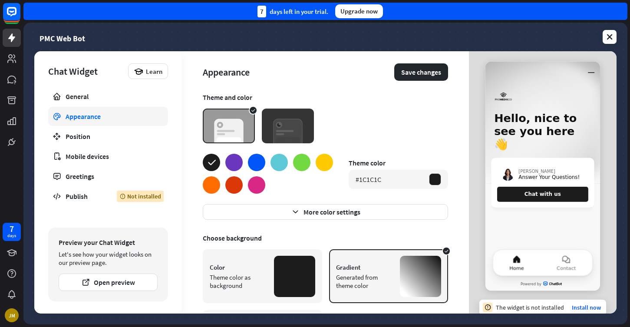
click at [282, 142] on img at bounding box center [288, 125] width 52 height 35
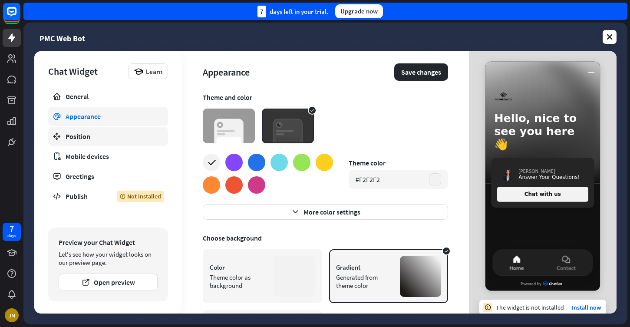
click at [118, 133] on div "Position" at bounding box center [108, 136] width 85 height 9
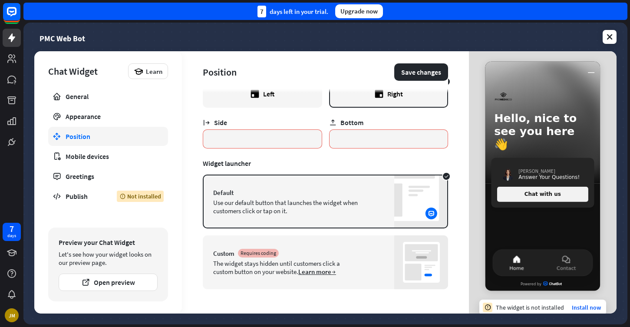
scroll to position [24, 0]
click at [128, 155] on div "Mobile devices" at bounding box center [108, 156] width 85 height 9
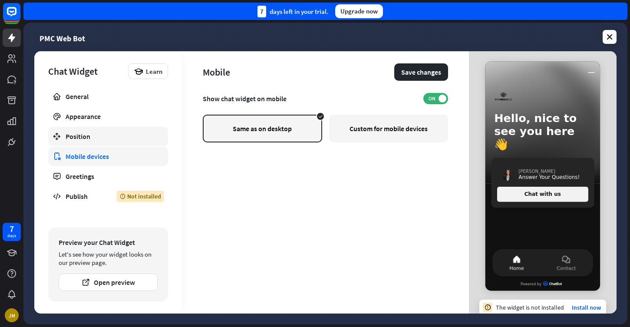
click at [129, 142] on link "Position" at bounding box center [108, 136] width 120 height 19
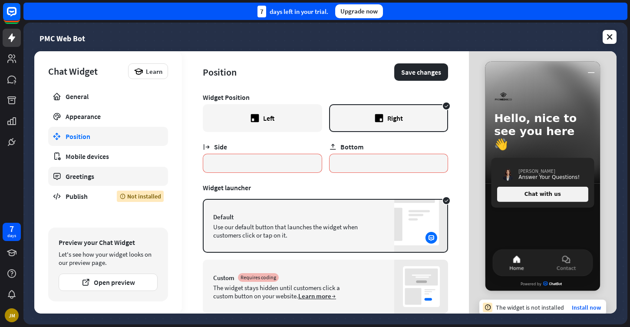
click at [114, 177] on div "Greetings" at bounding box center [108, 176] width 85 height 9
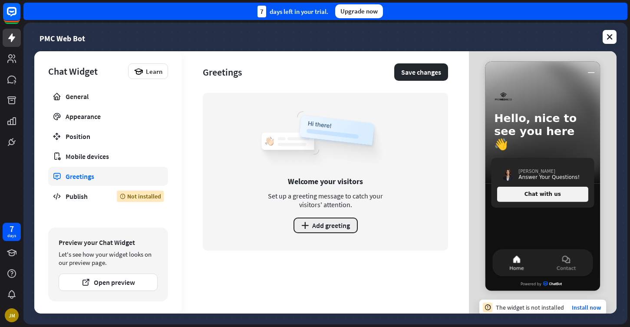
click at [332, 229] on button "plus Add greeting" at bounding box center [325, 225] width 64 height 16
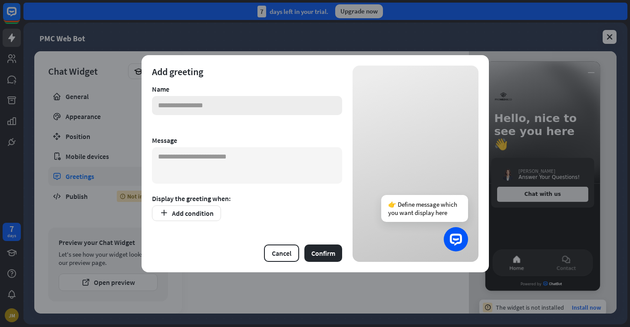
click at [259, 108] on input "text" at bounding box center [247, 105] width 190 height 19
type input "**********"
click at [214, 157] on textarea at bounding box center [247, 165] width 190 height 36
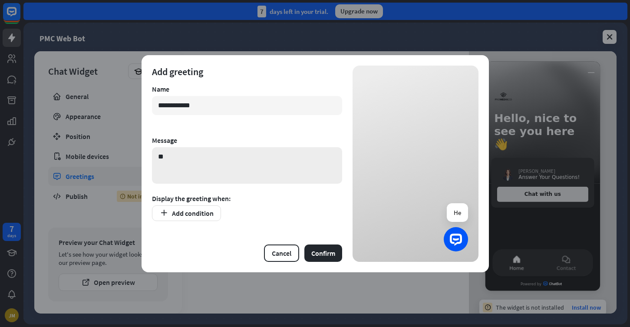
type textarea "*"
type textarea "**********"
click at [199, 204] on form "**********" at bounding box center [247, 164] width 190 height 196
click at [200, 212] on button "Add condition" at bounding box center [186, 213] width 69 height 16
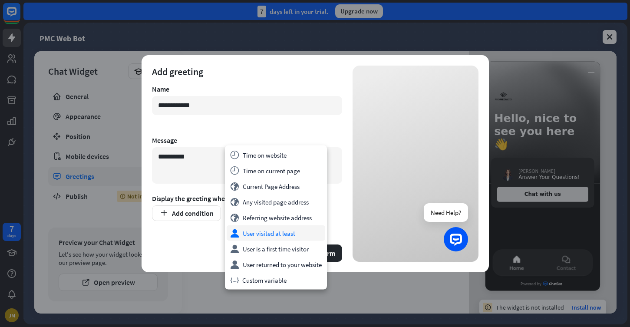
click at [264, 231] on div "user User visited at least" at bounding box center [275, 233] width 98 height 16
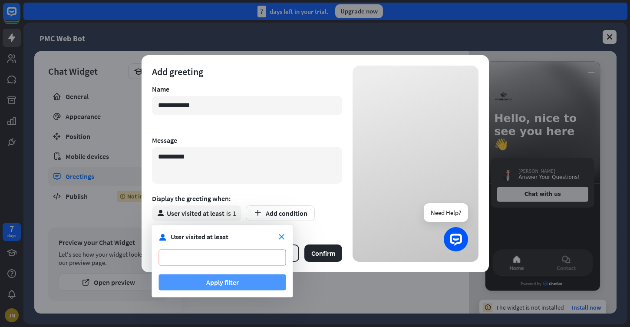
click at [243, 285] on button "Apply filter" at bounding box center [222, 282] width 127 height 16
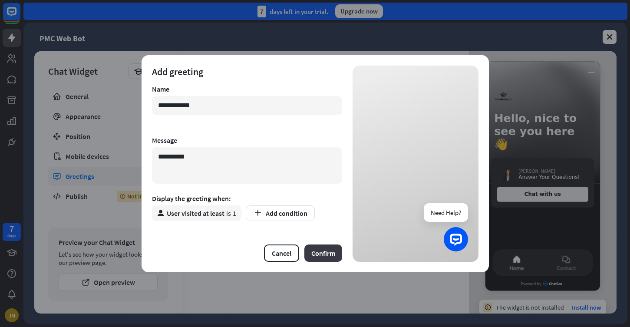
click at [323, 252] on button "Confirm" at bounding box center [323, 252] width 38 height 17
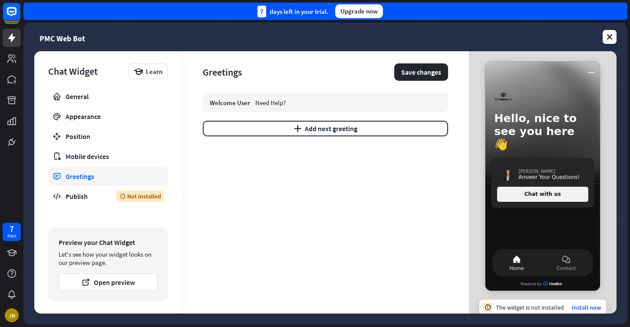
click at [402, 157] on div "Welcome User Need Help? plus Add next greeting" at bounding box center [325, 203] width 245 height 220
click at [610, 35] on icon at bounding box center [609, 37] width 9 height 9
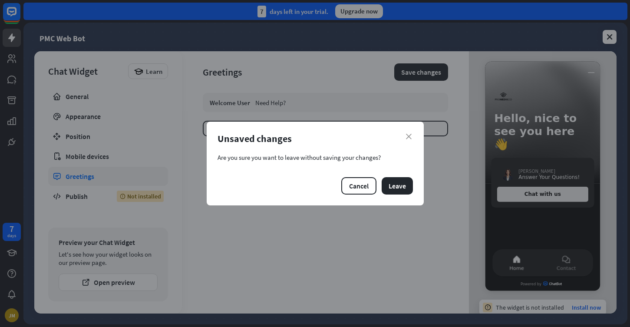
click at [412, 134] on div "Unsaved changes" at bounding box center [314, 138] width 195 height 12
click at [407, 138] on icon "close" at bounding box center [409, 137] width 6 height 6
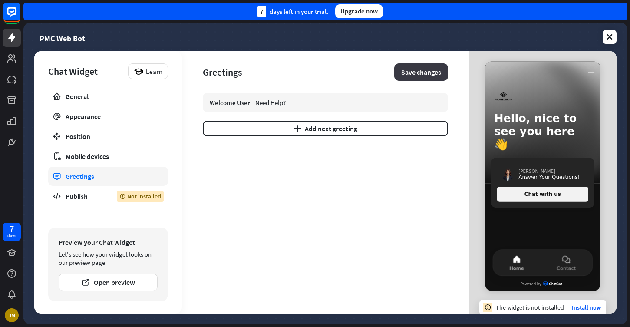
click at [429, 72] on button "Save changes" at bounding box center [421, 71] width 54 height 17
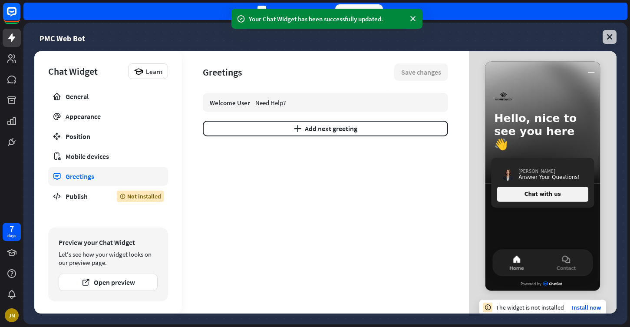
click at [611, 40] on icon at bounding box center [609, 37] width 9 height 9
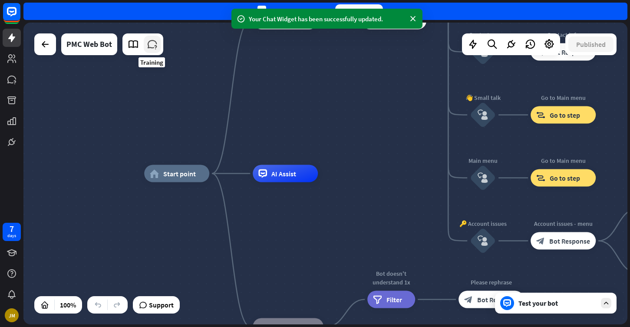
click at [148, 45] on icon at bounding box center [152, 44] width 11 height 11
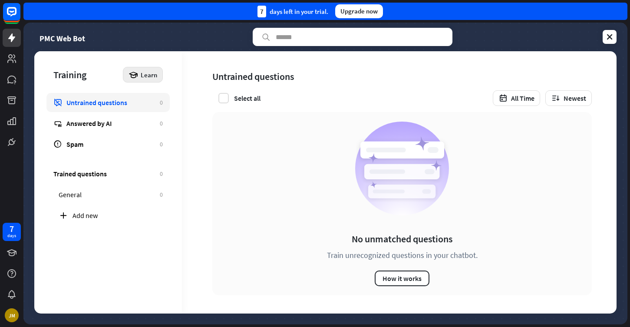
click at [154, 77] on span "Learn" at bounding box center [149, 75] width 16 height 8
click at [157, 128] on link "Answered by AI 0" at bounding box center [107, 123] width 123 height 19
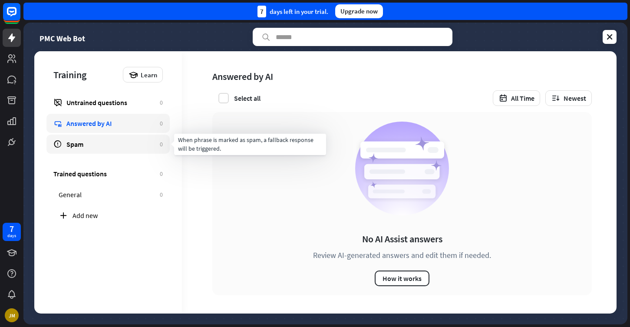
click at [153, 147] on div "Spam" at bounding box center [110, 144] width 89 height 9
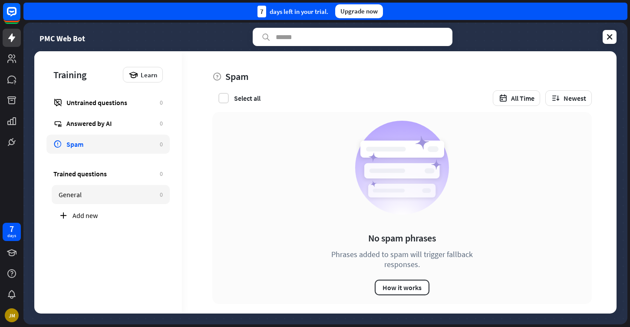
click at [137, 197] on div "General" at bounding box center [107, 194] width 97 height 9
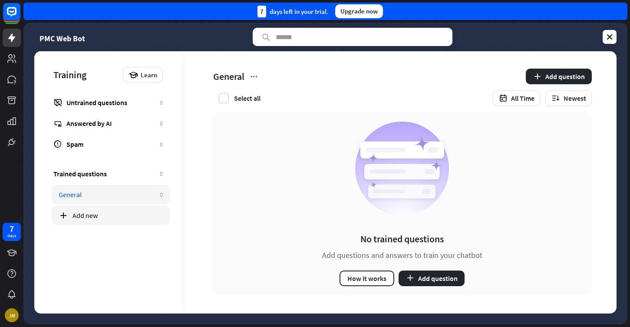
click at [101, 217] on div "Add new" at bounding box center [117, 215] width 90 height 9
click at [259, 78] on icon at bounding box center [259, 76] width 9 height 9
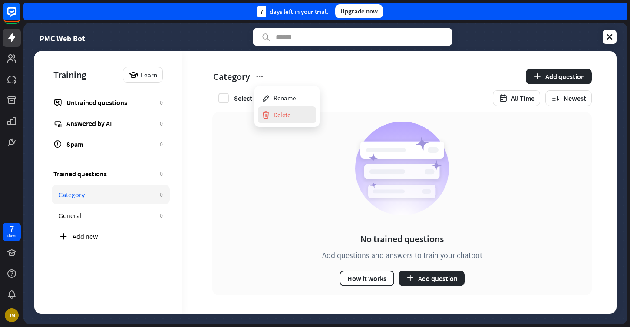
click at [283, 119] on div "Delete" at bounding box center [275, 114] width 29 height 17
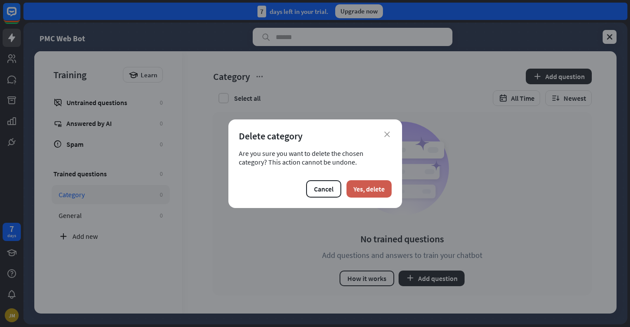
click at [363, 186] on button "Yes, delete" at bounding box center [368, 188] width 45 height 17
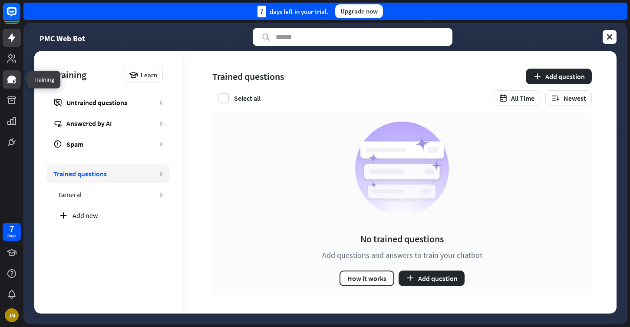
click at [12, 85] on link at bounding box center [12, 79] width 18 height 18
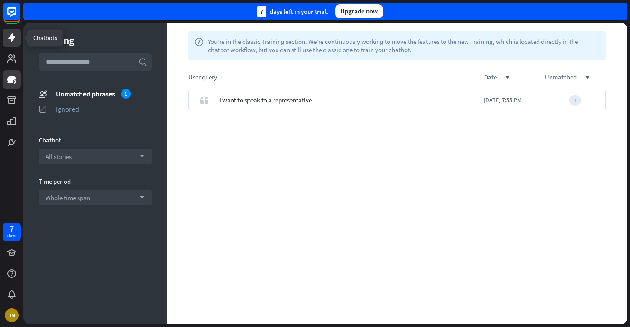
click at [12, 37] on icon at bounding box center [11, 37] width 7 height 9
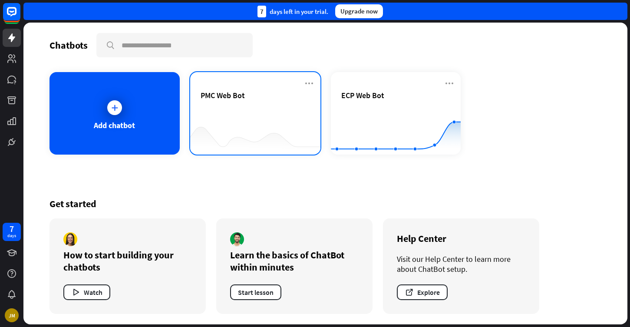
click at [288, 102] on div "PMC Web Bot" at bounding box center [254, 105] width 109 height 30
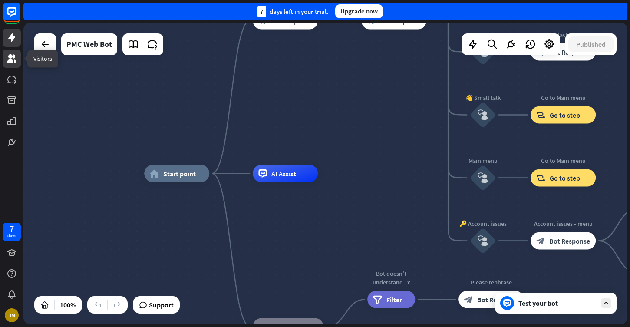
click at [11, 58] on icon at bounding box center [11, 58] width 9 height 9
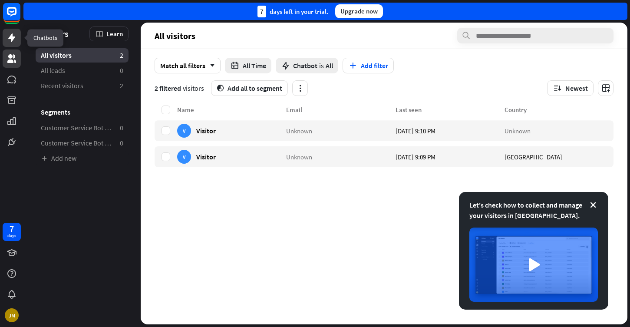
click at [12, 41] on icon at bounding box center [11, 37] width 7 height 9
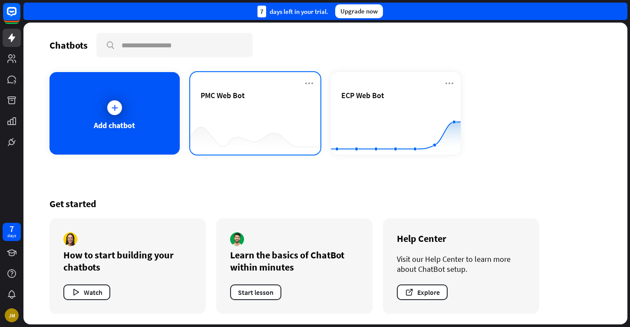
click at [233, 132] on div at bounding box center [255, 137] width 130 height 33
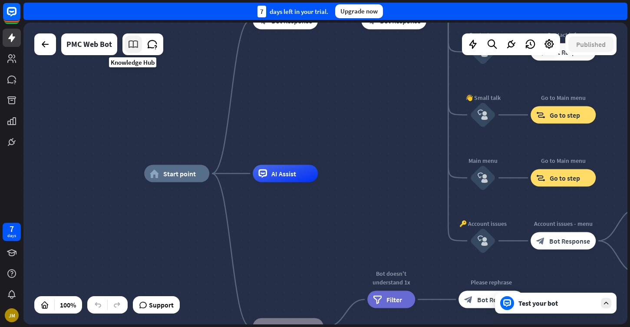
click at [136, 46] on icon at bounding box center [133, 44] width 11 height 11
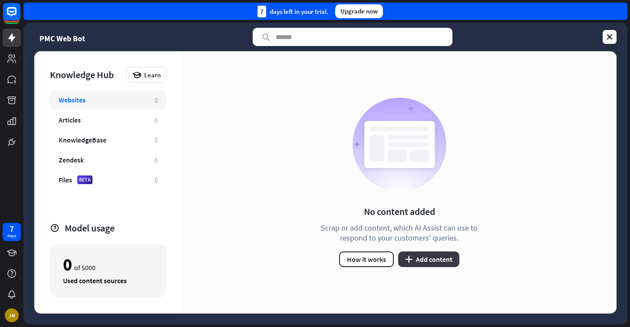
click at [426, 260] on button "plus Add content" at bounding box center [428, 259] width 61 height 16
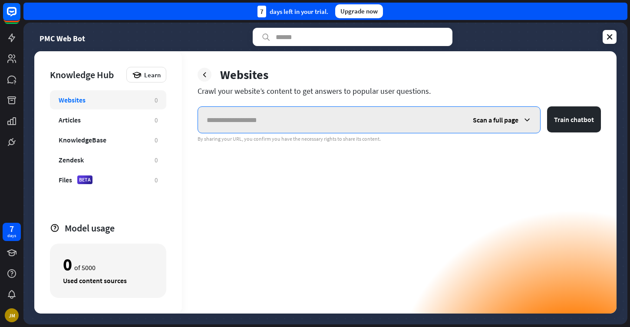
paste input "**********"
type input "**********"
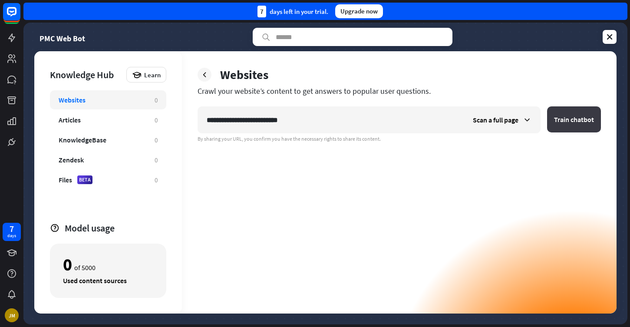
click at [570, 123] on button "Train chatbot" at bounding box center [574, 119] width 54 height 26
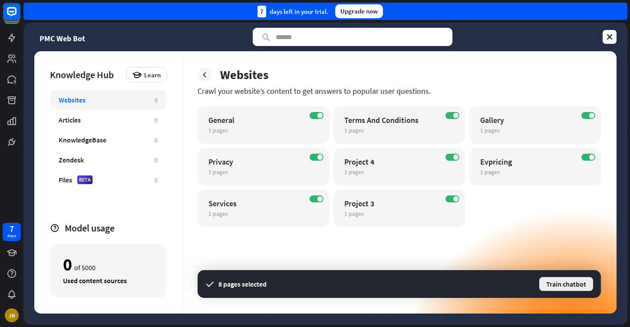
click at [564, 287] on button "Train chatbot" at bounding box center [566, 284] width 56 height 16
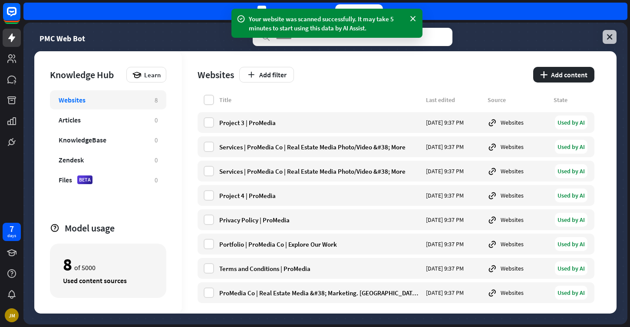
click at [607, 36] on icon at bounding box center [609, 37] width 9 height 9
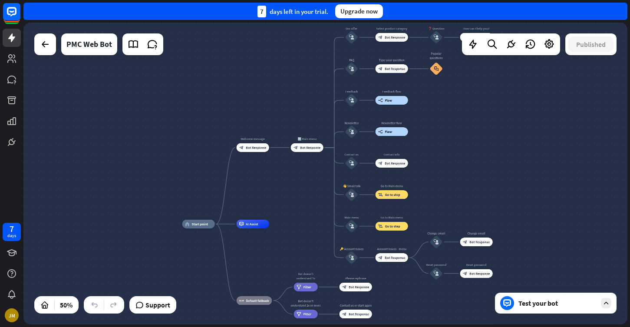
click at [609, 305] on icon at bounding box center [606, 303] width 8 height 8
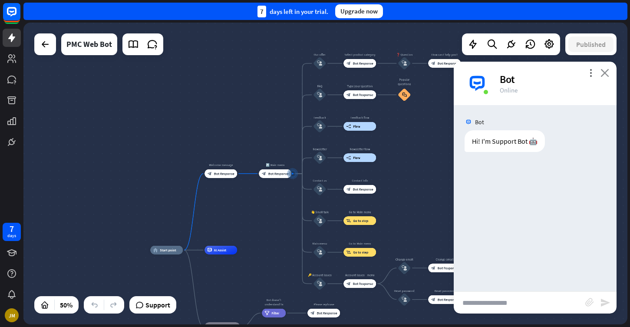
click at [605, 74] on icon "close" at bounding box center [604, 73] width 9 height 8
